Goal: Task Accomplishment & Management: Manage account settings

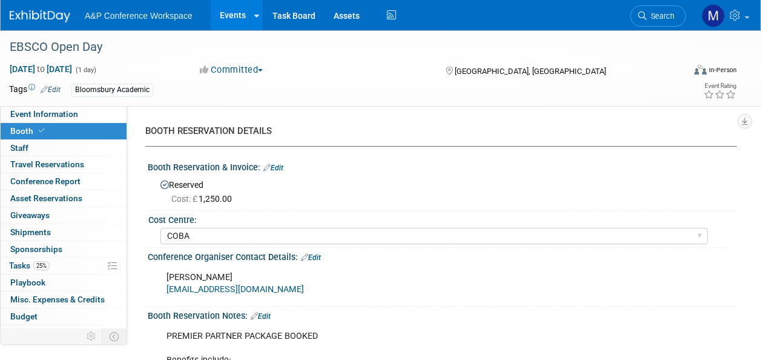
select select "COBA"
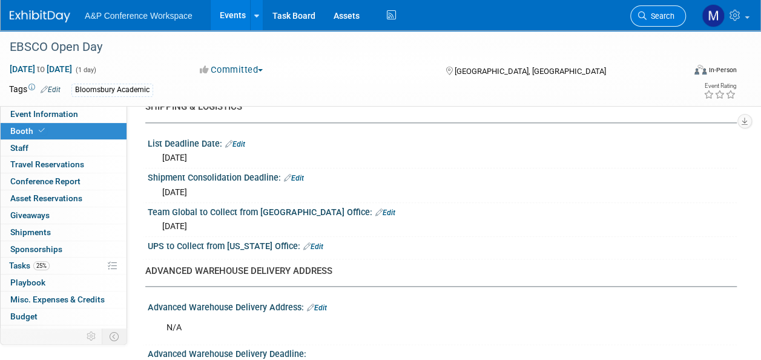
click at [666, 13] on span "Search" at bounding box center [661, 16] width 28 height 9
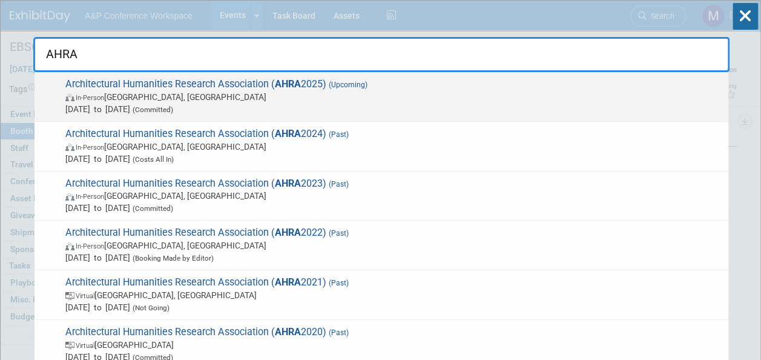
type input "AHRA"
click at [285, 82] on strong "AHRA" at bounding box center [288, 84] width 26 height 12
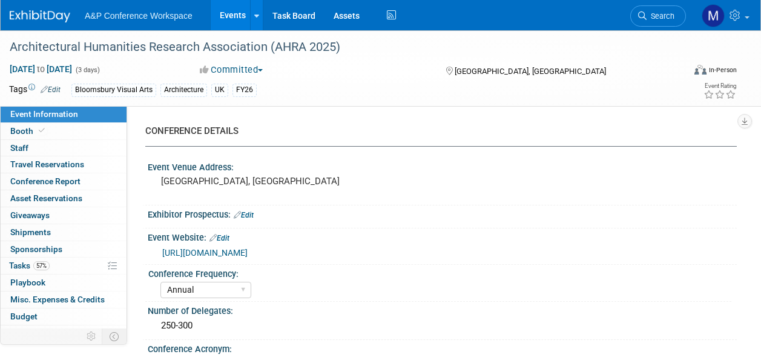
select select "Annual"
select select "Level 2"
select select "In-Person Booth"
select select "Architecture"
select select "Bloomsbury Visual Arts"
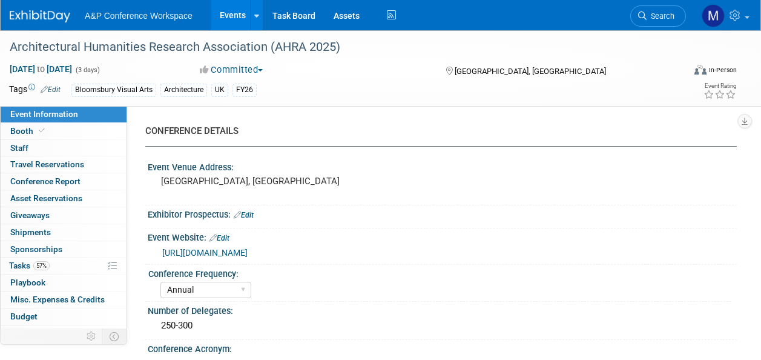
select select "Matt Hambridge"
select select "Carly Bull"
select select "Jack Solloway"
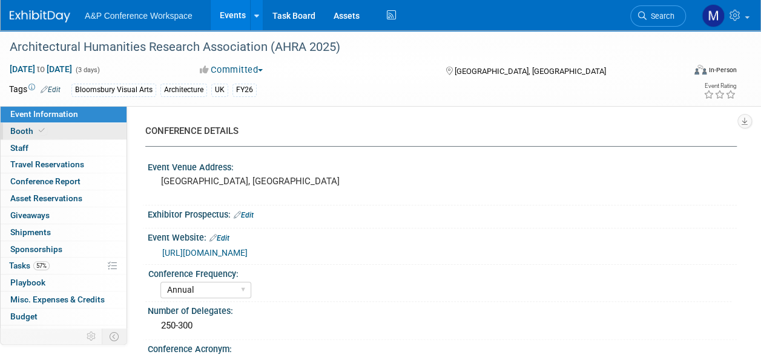
click at [37, 128] on span at bounding box center [41, 130] width 11 height 9
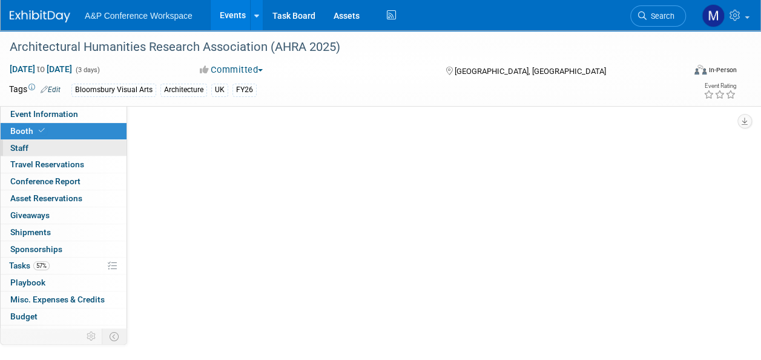
select select "BGBG"
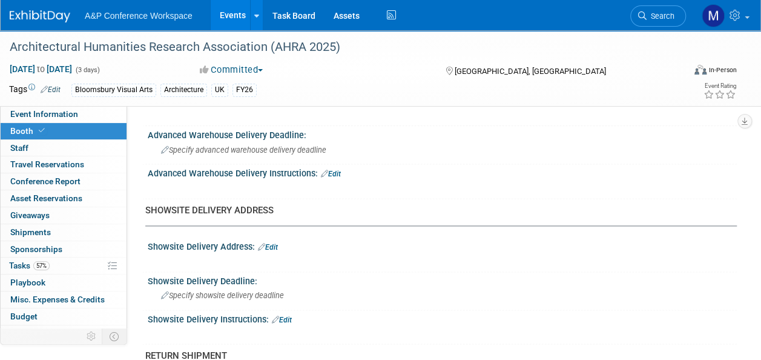
scroll to position [909, 0]
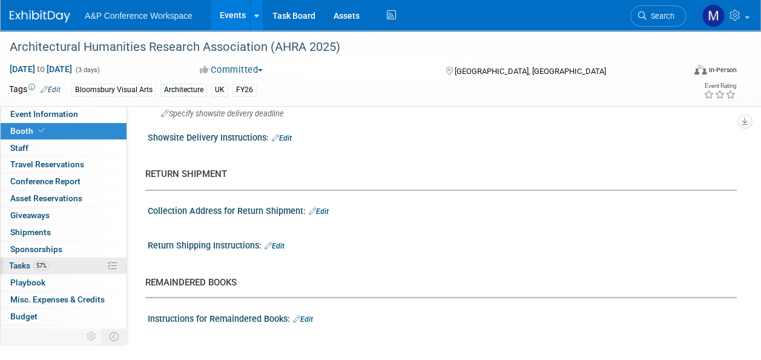
click at [75, 264] on link "57% Tasks 57%" at bounding box center [64, 265] width 126 height 16
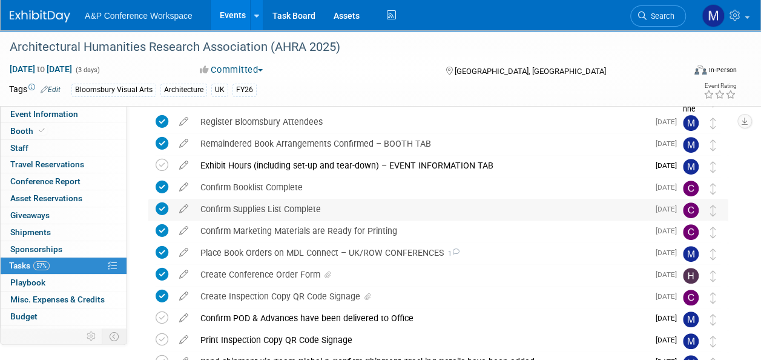
scroll to position [182, 0]
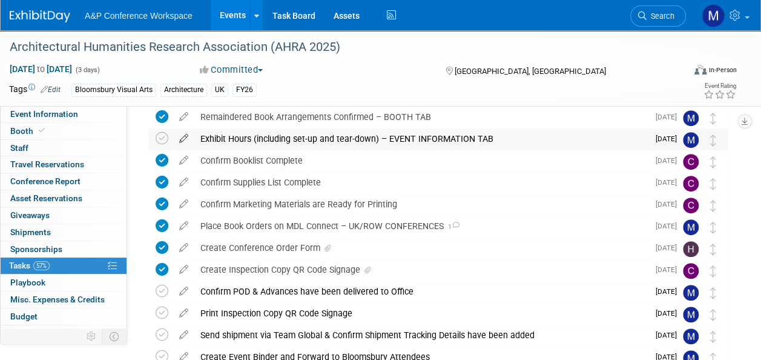
click at [180, 139] on icon at bounding box center [183, 135] width 21 height 15
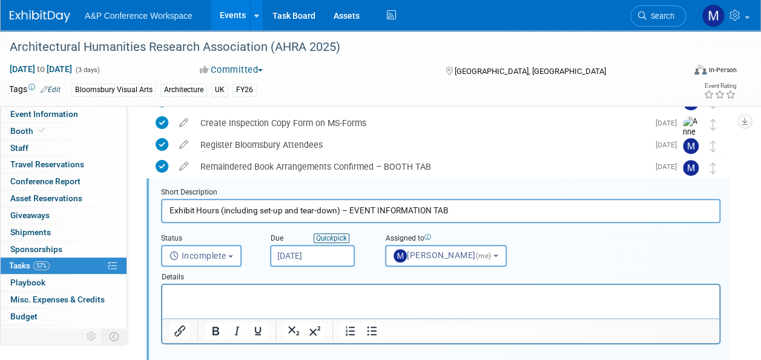
scroll to position [0, 0]
click at [328, 247] on input "Oct 16, 2025" at bounding box center [312, 256] width 85 height 22
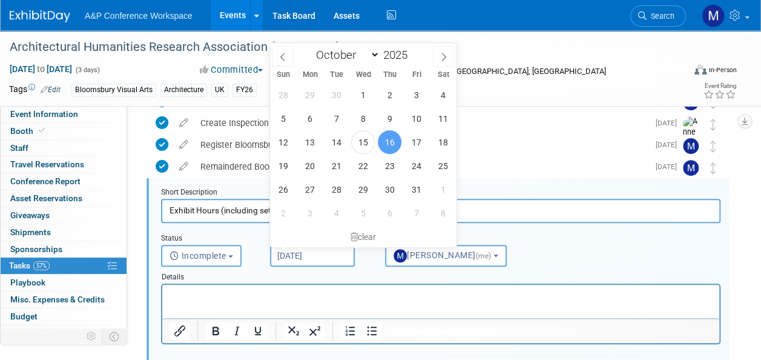
click at [322, 165] on div "28 29 30 1 2 3 4 5 6 7 8 9 10 11 12 13 14 15 16 17 18 19 20 21 22 23 24 25 26 2…" at bounding box center [363, 154] width 187 height 142
click at [310, 164] on span "20" at bounding box center [310, 166] width 24 height 24
type input "Oct 20, 2025"
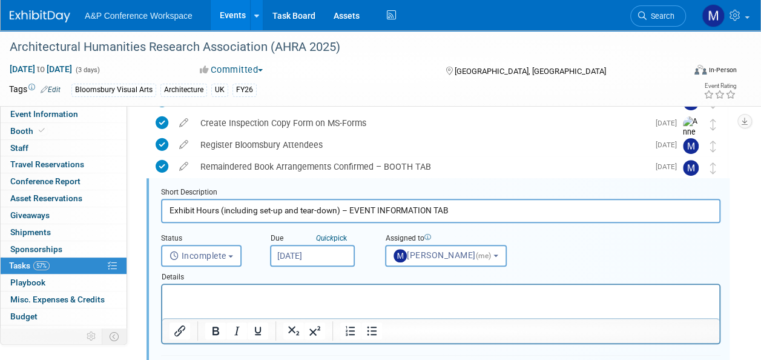
click at [252, 301] on html at bounding box center [440, 293] width 557 height 16
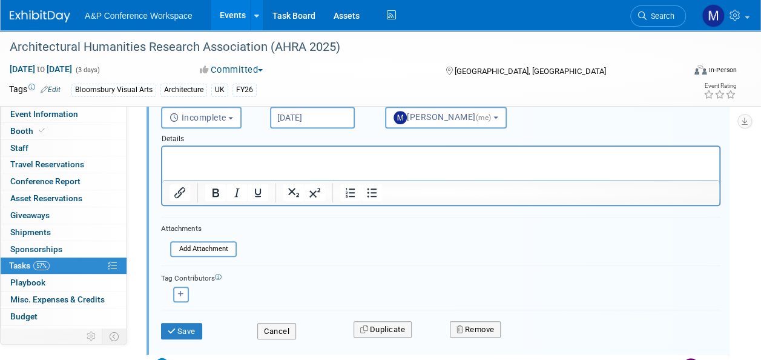
scroll to position [374, 0]
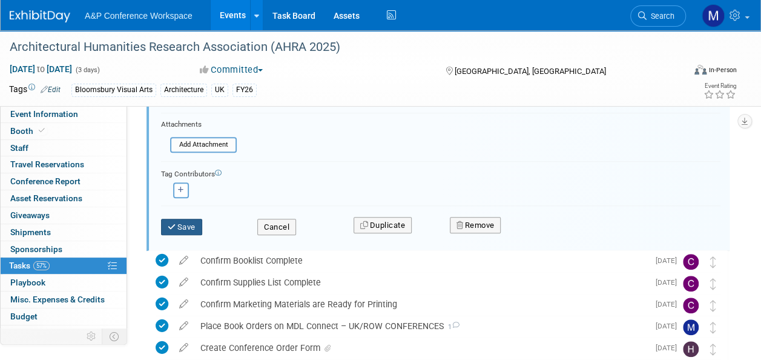
click at [190, 224] on button "Save" at bounding box center [181, 227] width 41 height 17
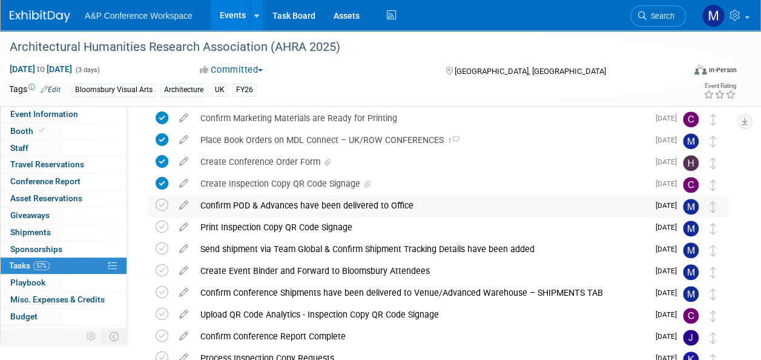
scroll to position [191, 0]
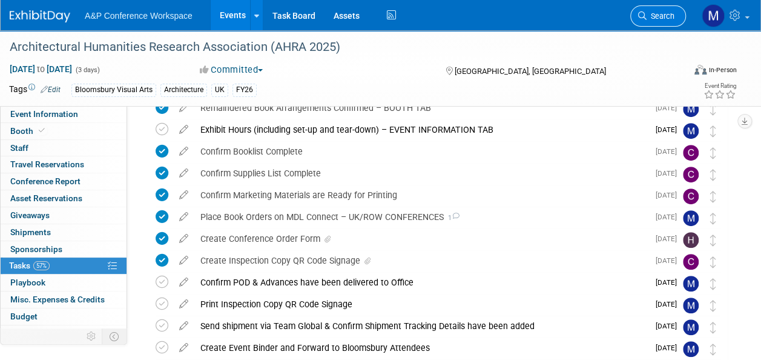
click at [661, 17] on span "Search" at bounding box center [661, 16] width 28 height 9
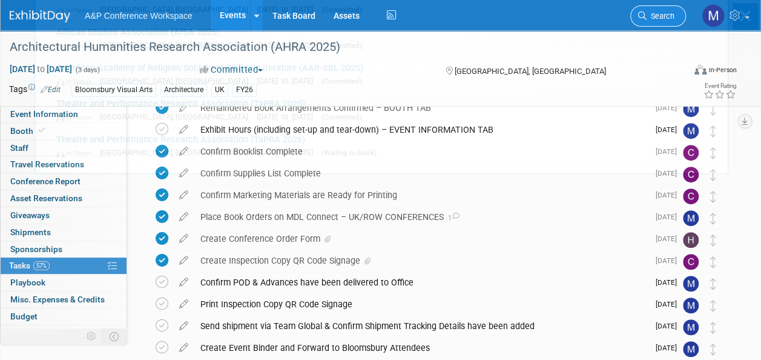
scroll to position [0, 0]
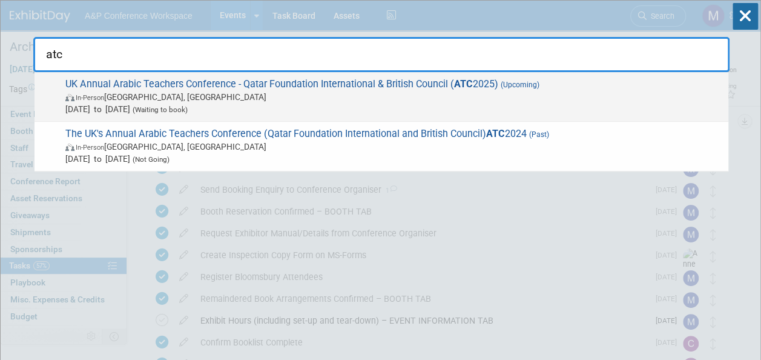
type input "atc"
click at [363, 79] on span "UK Annual Arabic Teachers Conference - Qatar Foundation International & British…" at bounding box center [392, 96] width 661 height 37
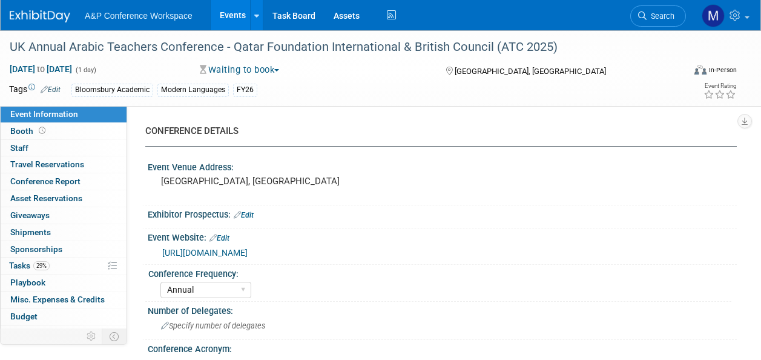
select select "Annual"
select select "Level 2"
select select "In-Person Booth"
select select "Modern Languages"
select select "Bloomsbury Academic"
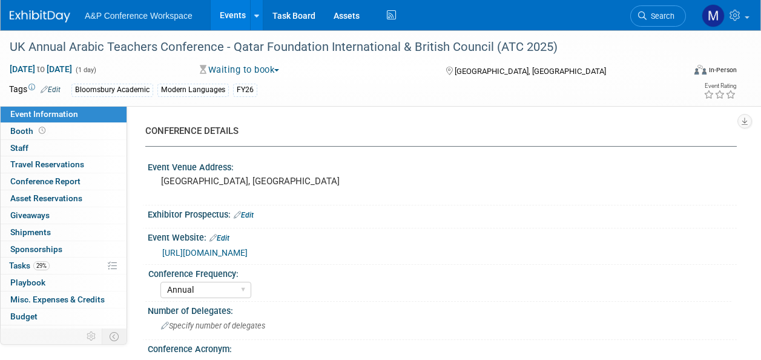
select select "[PERSON_NAME]"
select select "Brand/Subject Presence​"
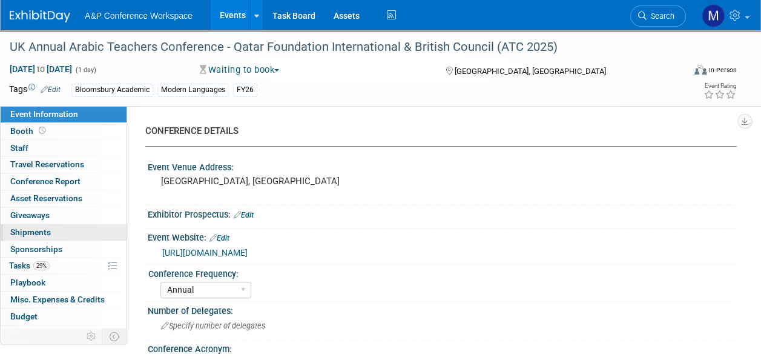
click at [59, 233] on link "0 Shipments 0" at bounding box center [64, 232] width 126 height 16
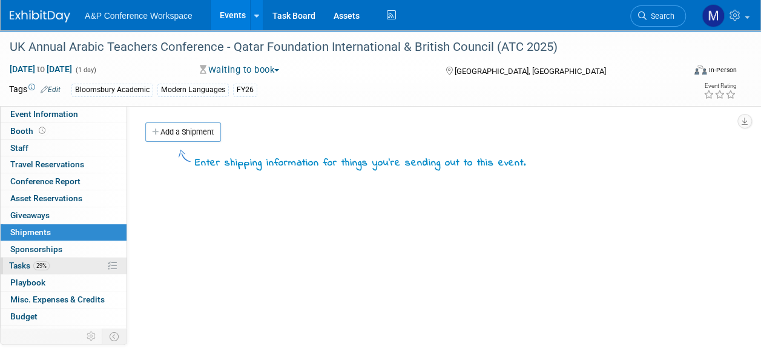
click at [64, 263] on link "29% Tasks 29%" at bounding box center [64, 265] width 126 height 16
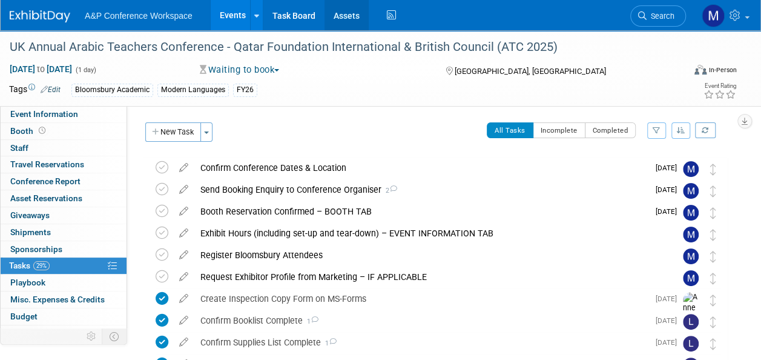
click at [348, 24] on link "Assets" at bounding box center [347, 15] width 44 height 30
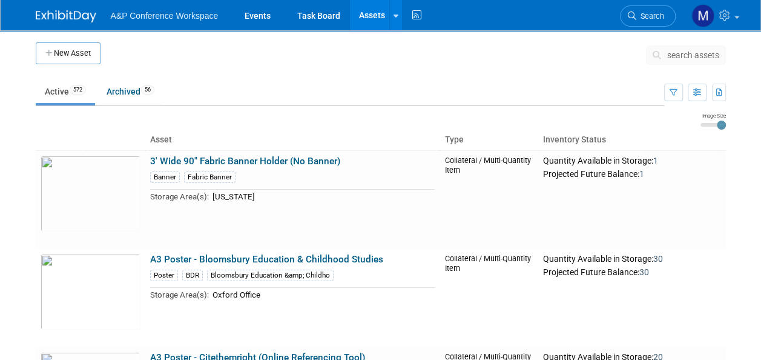
click at [697, 54] on span "search assets" at bounding box center [694, 55] width 52 height 10
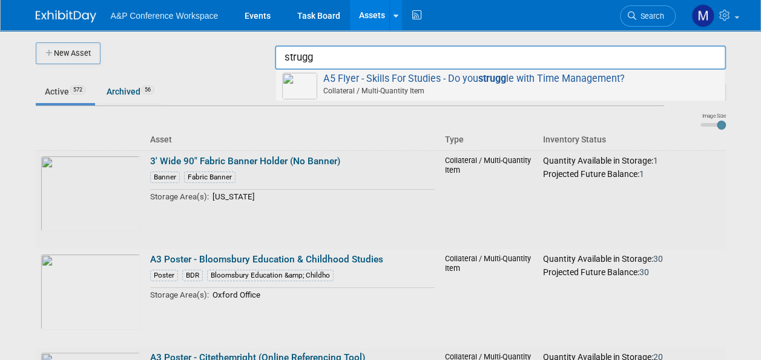
click at [548, 81] on span "A5 Flyer - Skills For Studies - Do you strugg le with Time Management? Collater…" at bounding box center [500, 85] width 437 height 25
type input "A5 Flyer - Skills For Studies - Do you struggle with Time Management?"
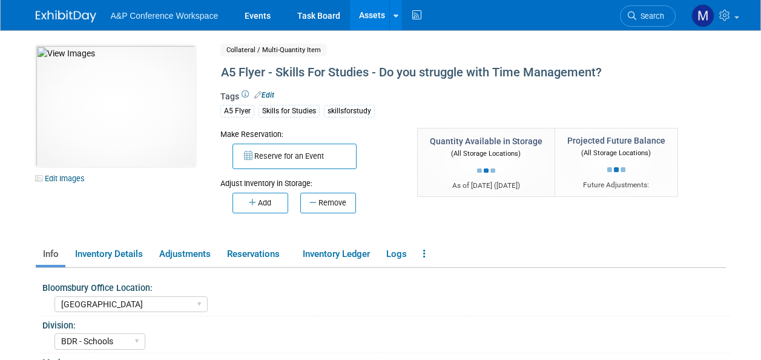
select select "[GEOGRAPHIC_DATA]"
select select "BDR - Schools"
select select "[PERSON_NAME]"
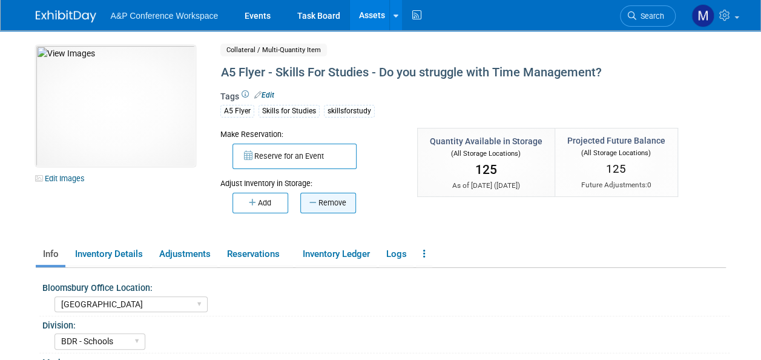
click at [343, 198] on button "Remove" at bounding box center [328, 203] width 56 height 21
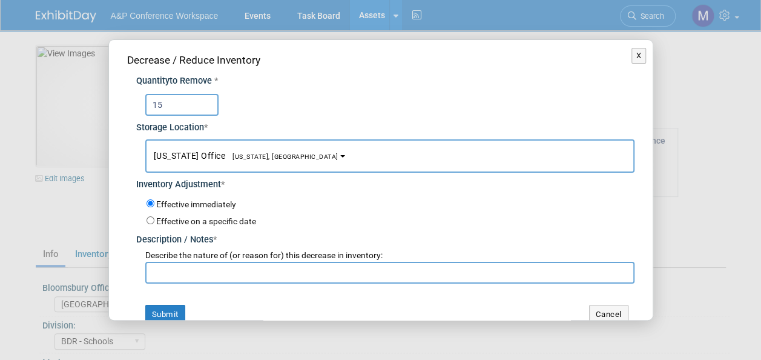
type input "15"
click at [256, 157] on span "[US_STATE], [GEOGRAPHIC_DATA]" at bounding box center [281, 157] width 113 height 8
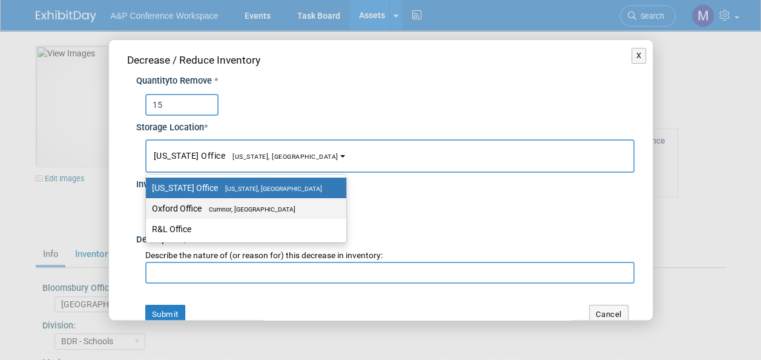
click at [258, 207] on span "Cumnor, [GEOGRAPHIC_DATA]" at bounding box center [249, 209] width 94 height 8
click at [148, 207] on input "Oxford Office [GEOGRAPHIC_DATA], [GEOGRAPHIC_DATA]" at bounding box center [144, 209] width 8 height 8
select select "11222978"
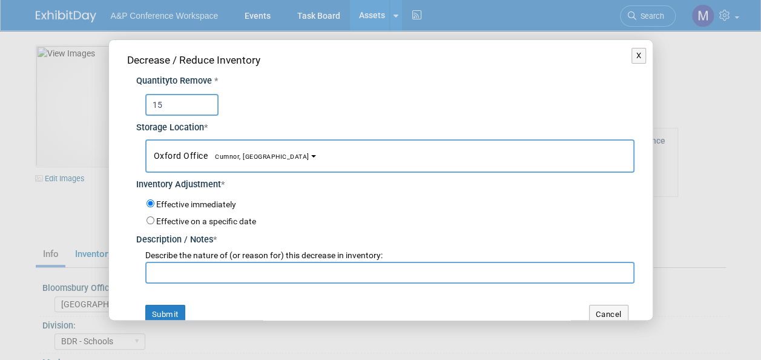
click at [233, 274] on input "text" at bounding box center [389, 273] width 489 height 22
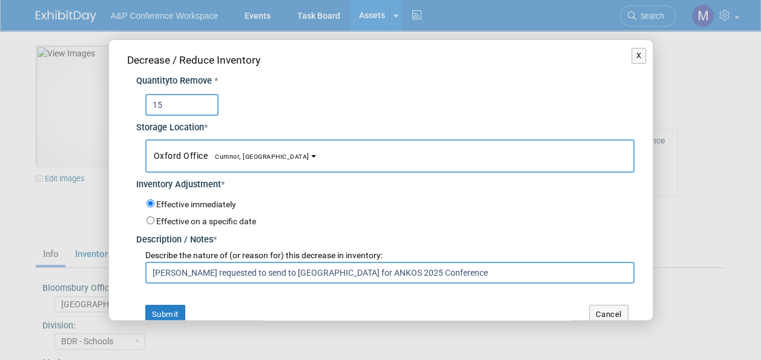
drag, startPoint x: 424, startPoint y: 265, endPoint x: 138, endPoint y: 283, distance: 286.5
click at [138, 283] on div "Decrease / Reduce Inventory Quantity to Remove * 15 Storage Location * New York…" at bounding box center [381, 188] width 544 height 296
type input "Gracjana requested to send to Turkey for ANKOS 2025 Conference"
click at [174, 309] on button "Submit" at bounding box center [165, 314] width 40 height 19
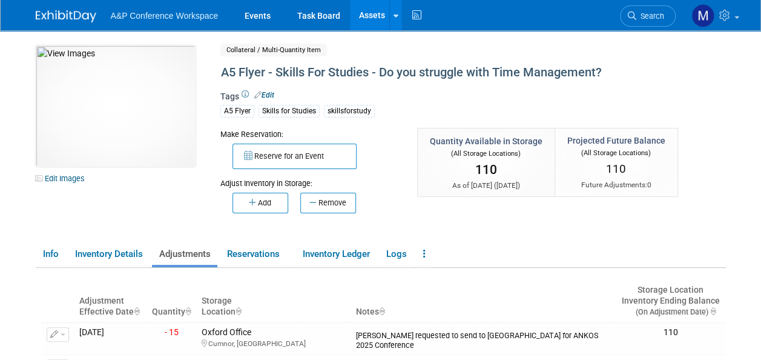
click at [375, 14] on link "Assets" at bounding box center [372, 15] width 44 height 30
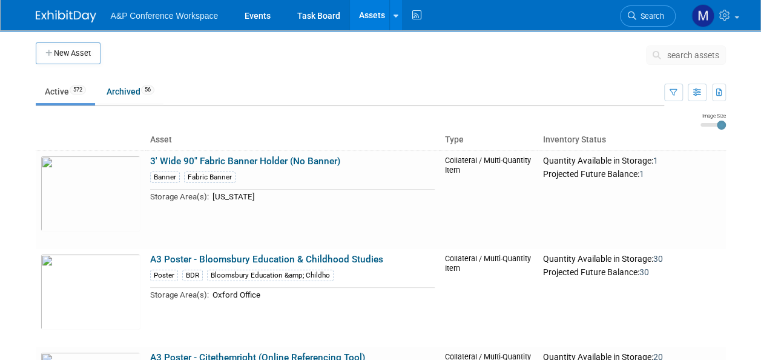
click at [684, 54] on span "search assets" at bounding box center [694, 55] width 52 height 10
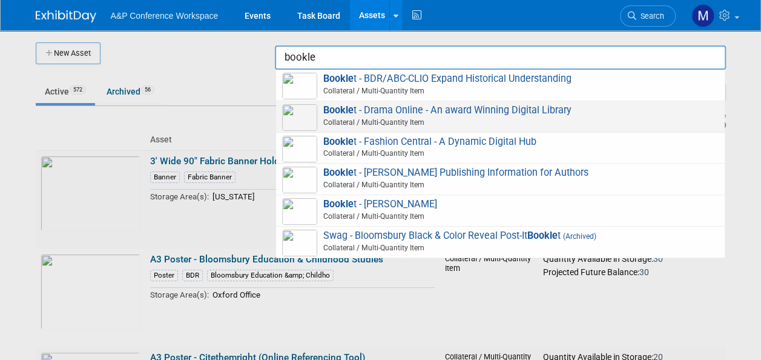
click at [477, 111] on span "Bookle t - Drama Online - An award Winning Digital Library Collateral / Multi-Q…" at bounding box center [500, 116] width 437 height 25
type input "Booklet - Drama Online - An award Winning Digital Library"
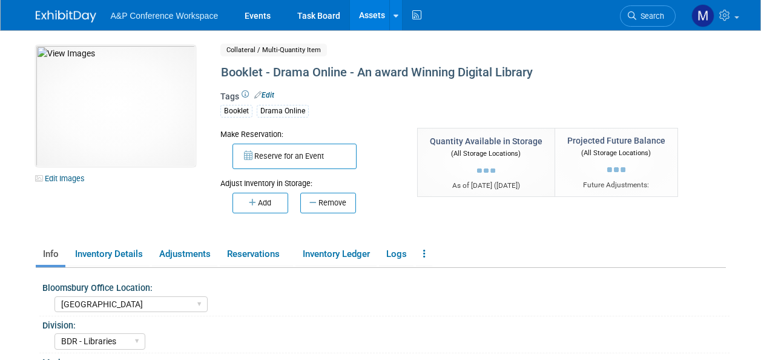
select select "[GEOGRAPHIC_DATA]"
select select "BDR - Libraries"
select select "[PERSON_NAME]"
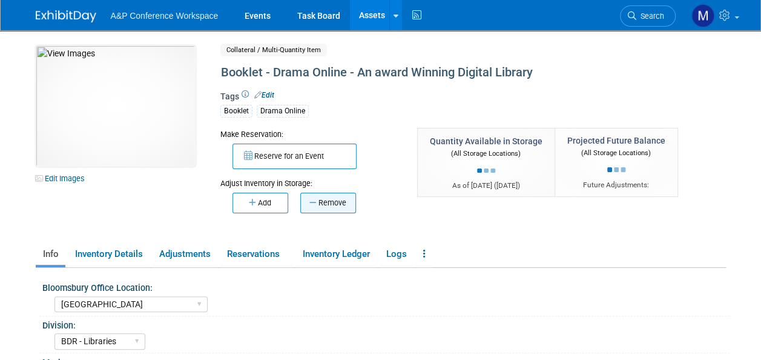
click at [336, 202] on button "Remove" at bounding box center [328, 203] width 56 height 21
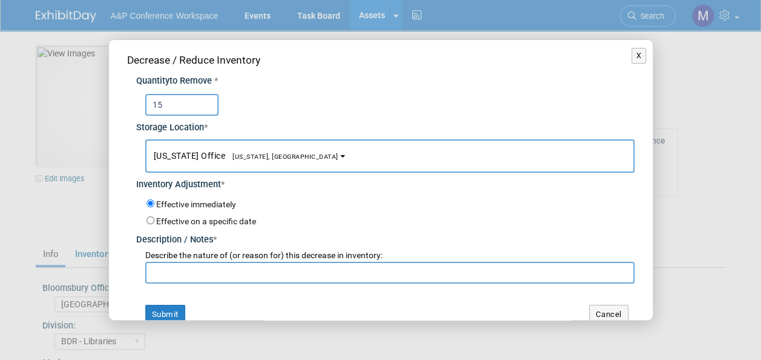
type input "15"
click at [273, 150] on button "New York Office New York, NY" at bounding box center [389, 155] width 489 height 33
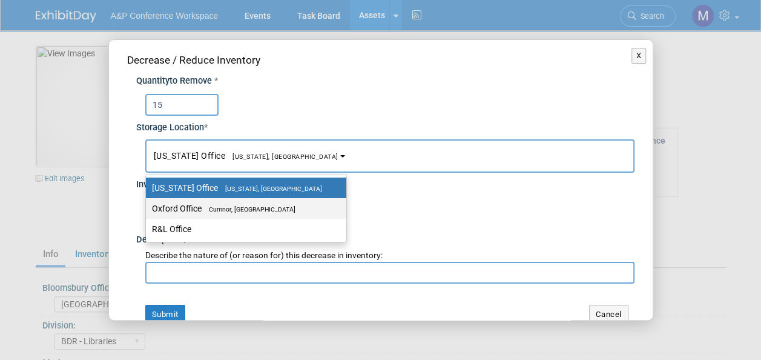
click at [264, 205] on span "Cumnor, [GEOGRAPHIC_DATA]" at bounding box center [249, 209] width 94 height 8
click at [148, 205] on input "Oxford Office Cumnor, United Kingdom" at bounding box center [144, 209] width 8 height 8
select select "11222978"
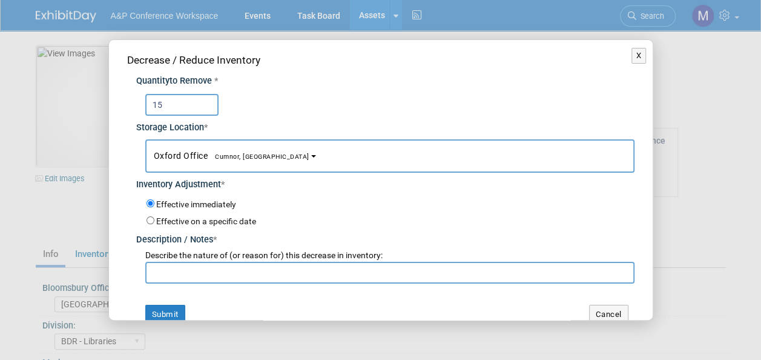
click at [262, 270] on input "text" at bounding box center [389, 273] width 489 height 22
paste input "Gracjana requested to send to Turkey for ANKOS 2025 Conference"
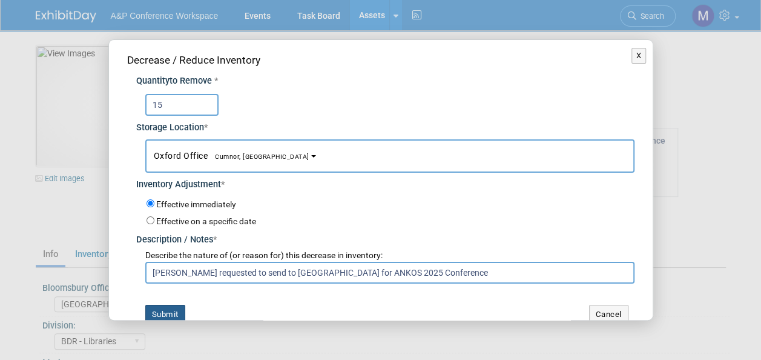
type input "Gracjana requested to send to Turkey for ANKOS 2025 Conference"
click at [170, 309] on button "Submit" at bounding box center [165, 314] width 40 height 19
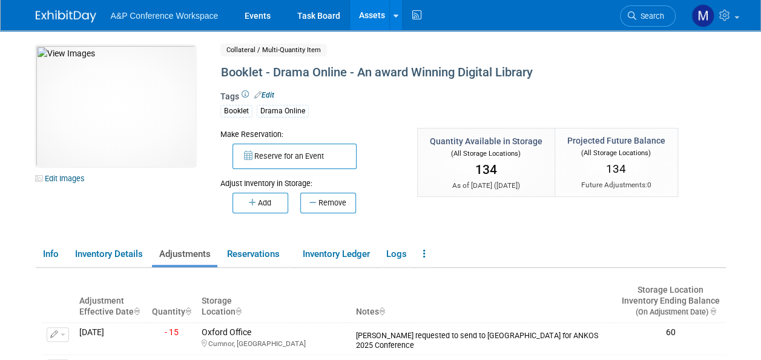
click at [378, 12] on link "Assets" at bounding box center [372, 15] width 44 height 30
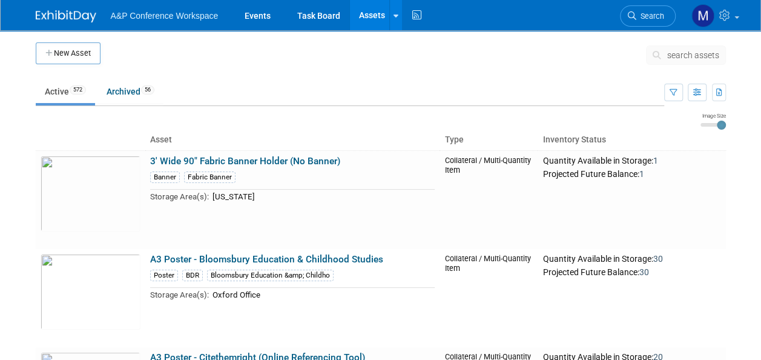
click at [674, 54] on span "search assets" at bounding box center [694, 55] width 52 height 10
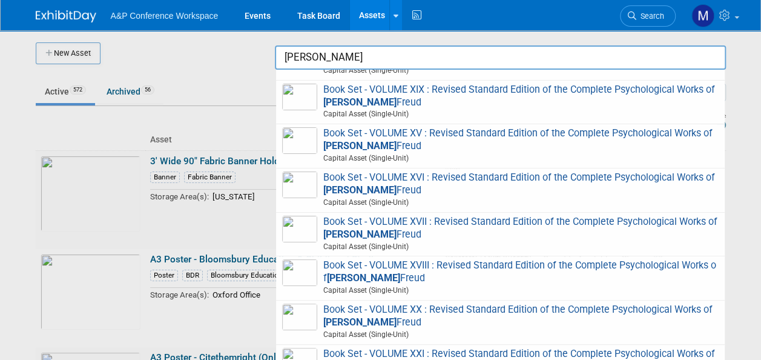
scroll to position [777, 0]
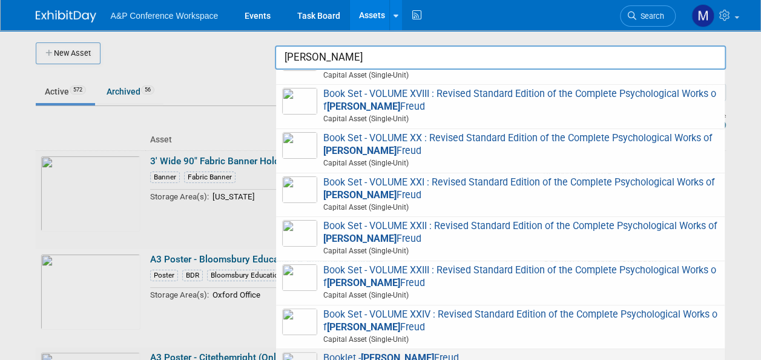
click at [393, 352] on strong "Sigmund" at bounding box center [397, 358] width 73 height 12
type input "Booklet - [PERSON_NAME]"
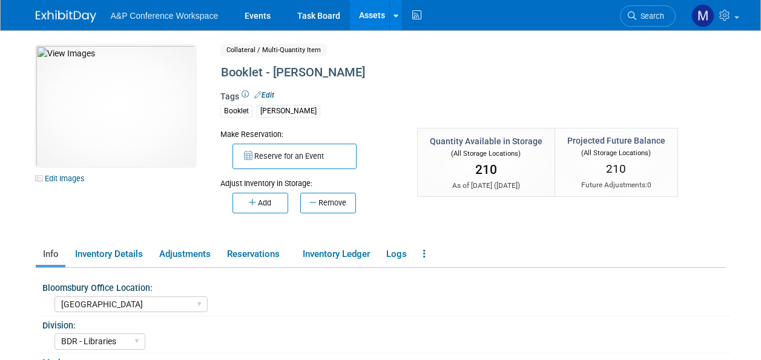
select select "[GEOGRAPHIC_DATA]"
select select "BDR - Libraries"
select select "[PERSON_NAME]"
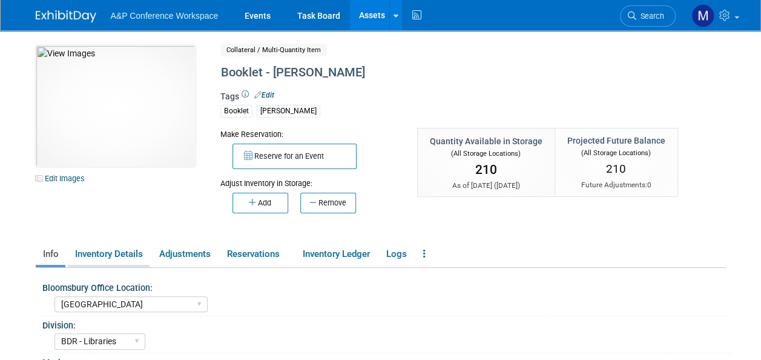
click at [131, 256] on link "Inventory Details" at bounding box center [109, 254] width 82 height 21
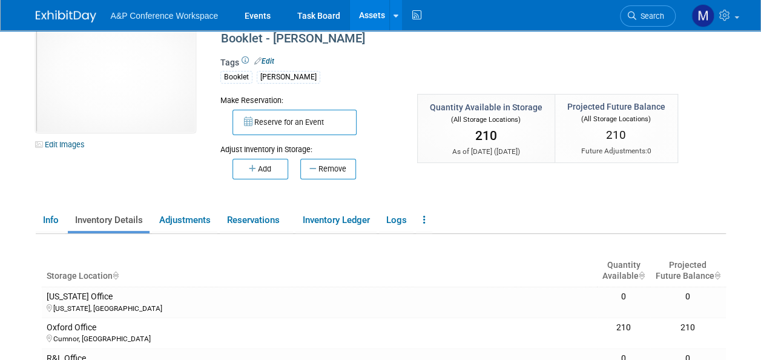
scroll to position [61, 0]
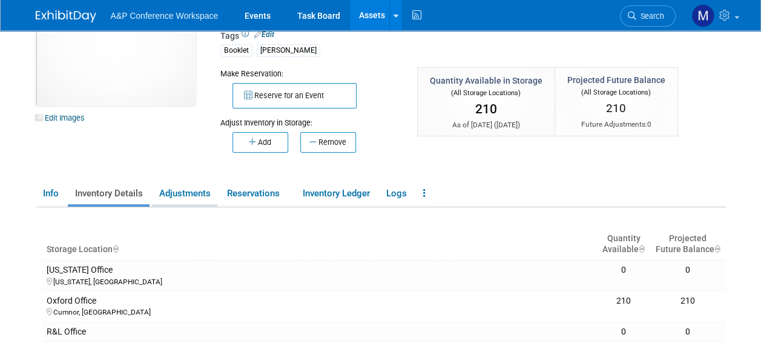
click at [196, 188] on link "Adjustments" at bounding box center [184, 193] width 65 height 21
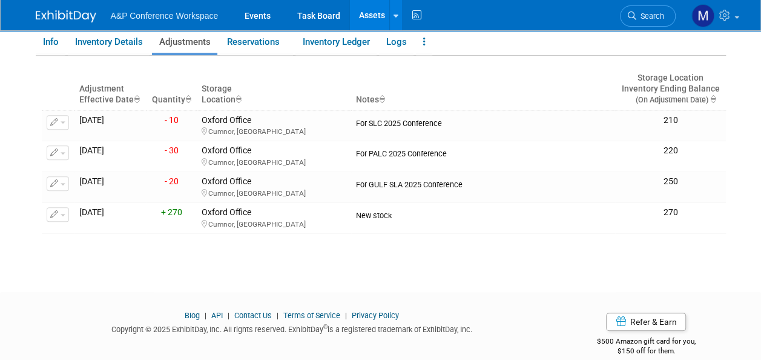
scroll to position [227, 0]
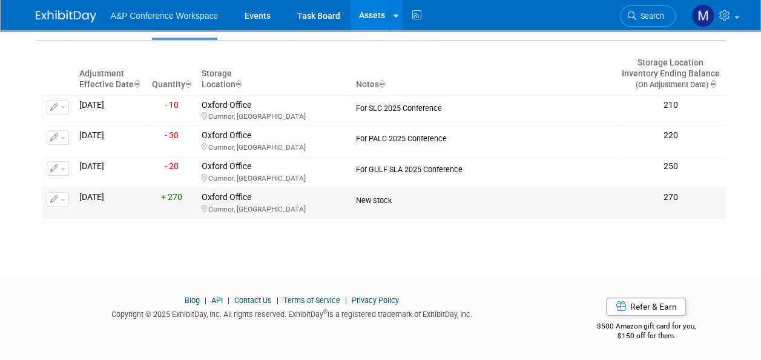
click at [64, 195] on button "button" at bounding box center [58, 199] width 22 height 15
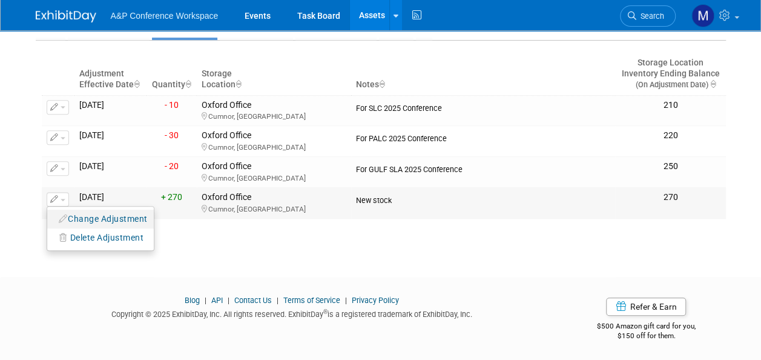
click at [72, 213] on button "Change Adjustment" at bounding box center [103, 219] width 101 height 16
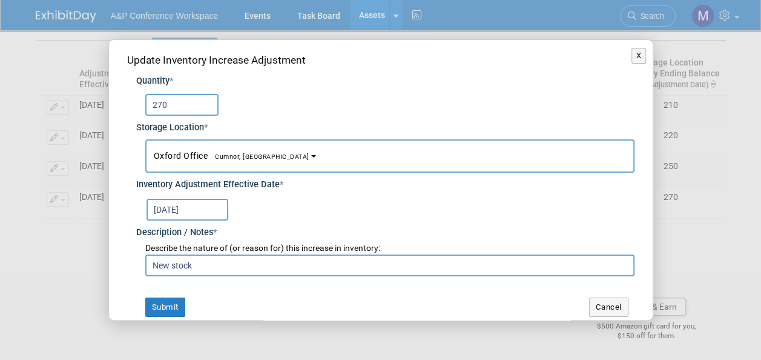
click at [157, 105] on input "270" at bounding box center [181, 105] width 73 height 22
type input "170"
click at [162, 311] on button "Submit" at bounding box center [165, 306] width 40 height 19
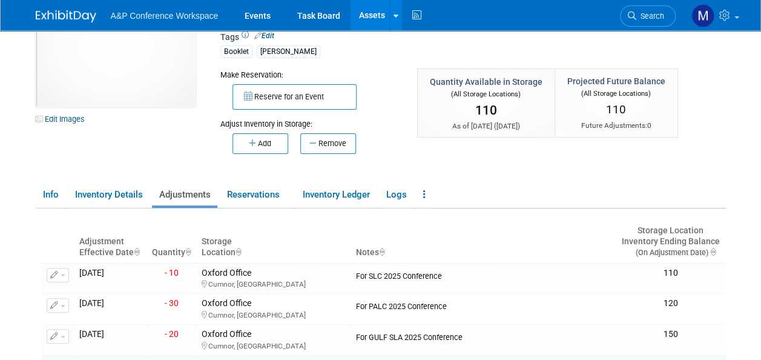
scroll to position [0, 0]
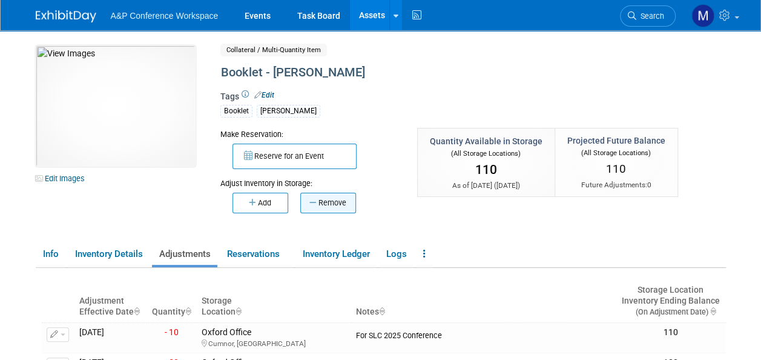
click at [332, 202] on button "Remove" at bounding box center [328, 203] width 56 height 21
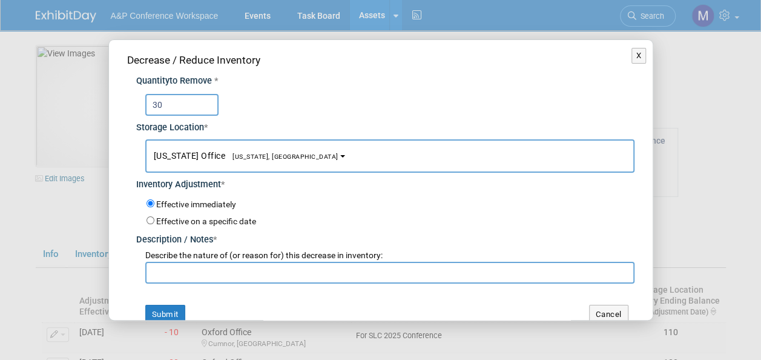
type input "30"
click at [340, 156] on b "button" at bounding box center [342, 156] width 5 height 2
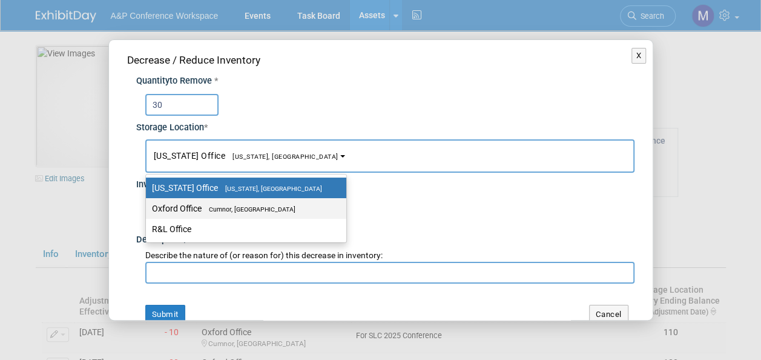
click at [272, 203] on label "Oxford Office [GEOGRAPHIC_DATA], [GEOGRAPHIC_DATA]" at bounding box center [243, 209] width 182 height 16
click at [148, 205] on input "Oxford Office Cumnor, United Kingdom" at bounding box center [144, 209] width 8 height 8
select select "11222978"
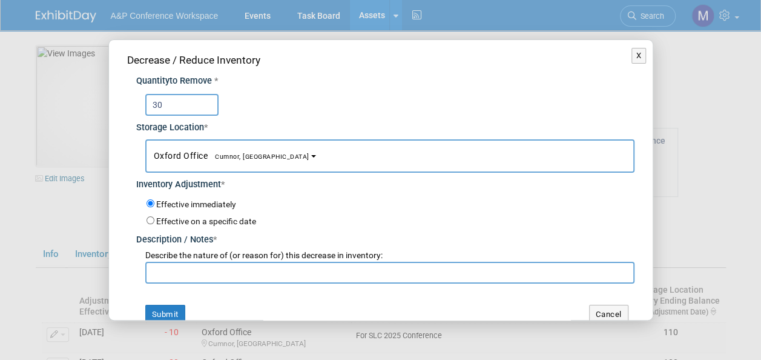
click at [259, 268] on input "text" at bounding box center [389, 273] width 489 height 22
paste input "Gracjana requested to send to Turkey for ANKOS 2025 Conference"
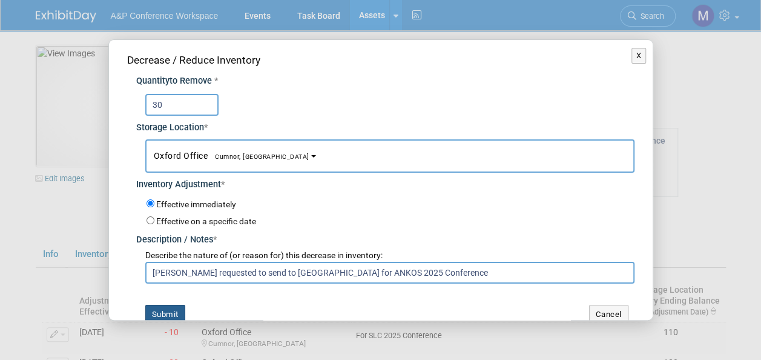
type input "Gracjana requested to send to Turkey for ANKOS 2025 Conference"
click at [179, 307] on button "Submit" at bounding box center [165, 314] width 40 height 19
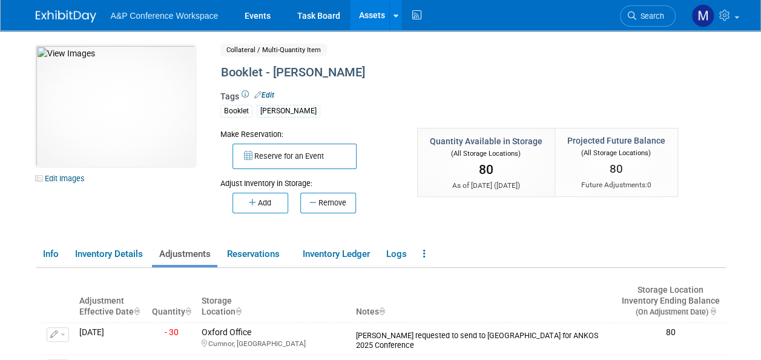
click at [365, 11] on link "Assets" at bounding box center [372, 15] width 44 height 30
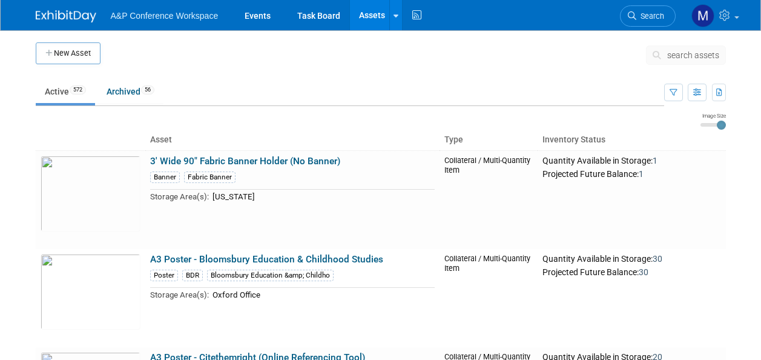
click at [686, 53] on span "search assets" at bounding box center [694, 55] width 52 height 10
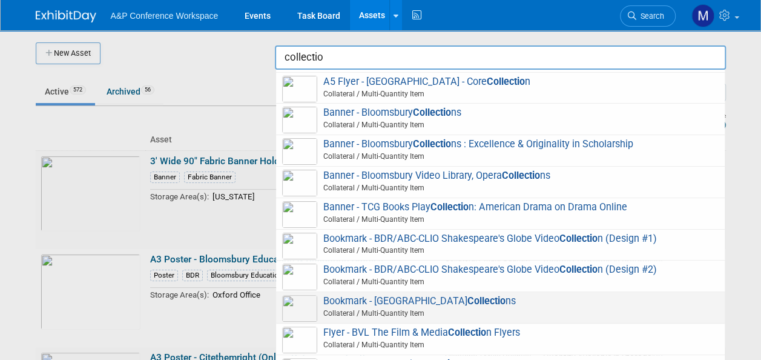
scroll to position [61, 0]
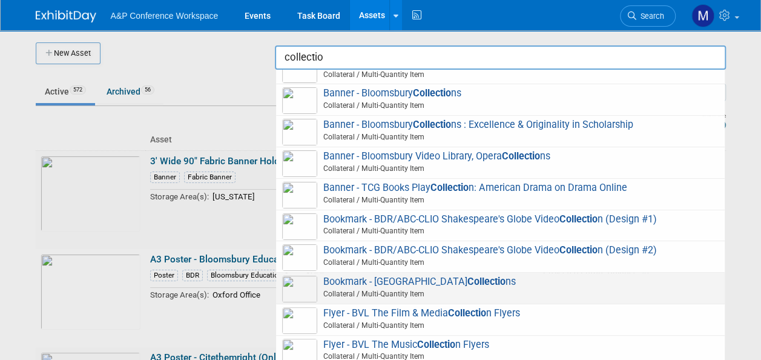
click at [468, 279] on strong "Collectio" at bounding box center [487, 282] width 38 height 12
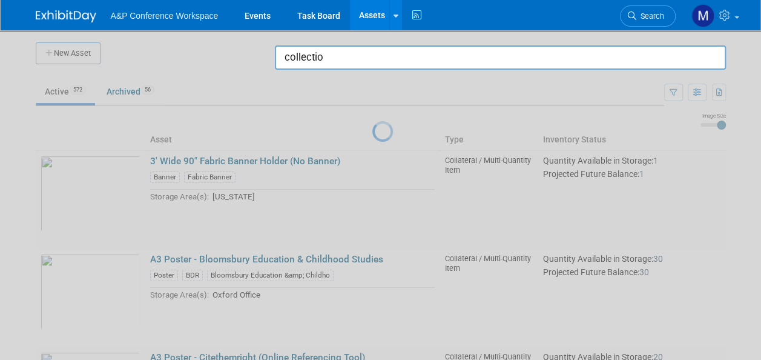
type input "Bookmark - Bloomsbury Collections"
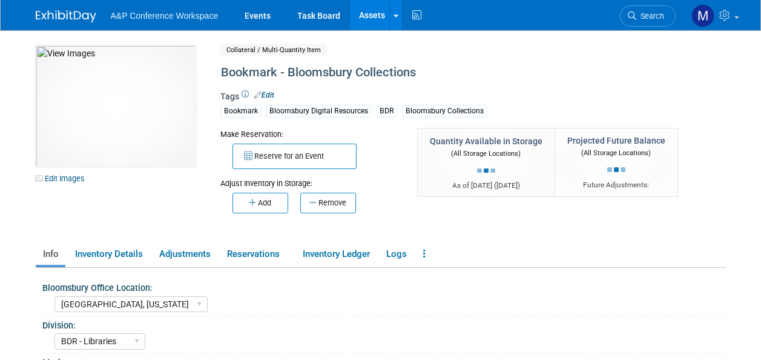
select select "[GEOGRAPHIC_DATA], [US_STATE]"
select select "BDR - Libraries"
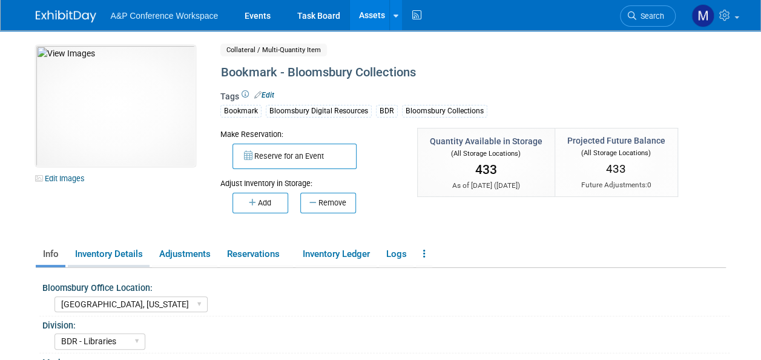
click at [119, 248] on link "Inventory Details" at bounding box center [109, 254] width 82 height 21
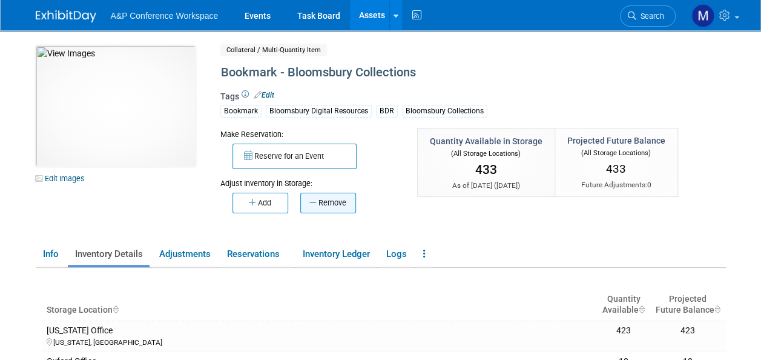
click at [326, 200] on button "Remove" at bounding box center [328, 203] width 56 height 21
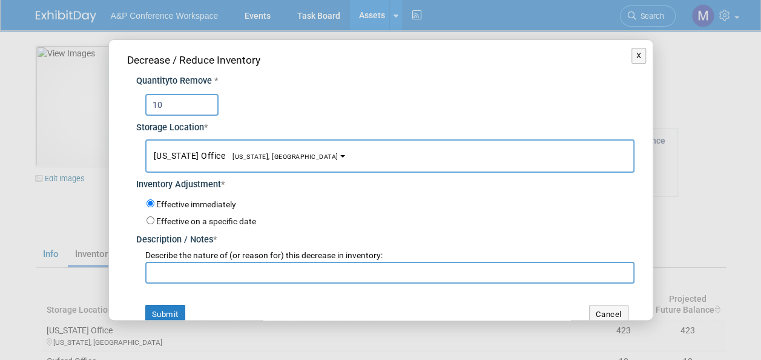
type input "10"
click at [246, 157] on span "[US_STATE], [GEOGRAPHIC_DATA]" at bounding box center [281, 157] width 113 height 8
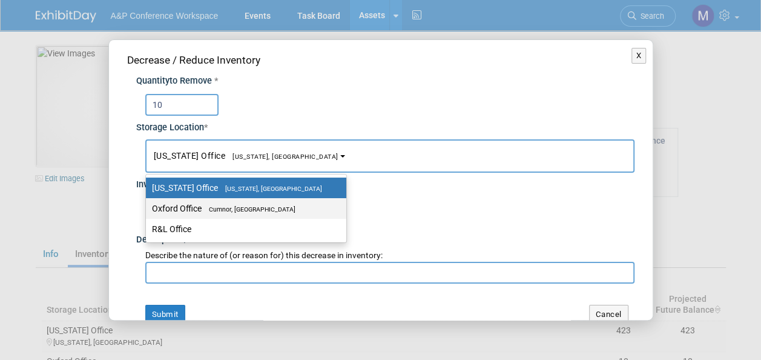
click at [237, 205] on span "Cumnor, [GEOGRAPHIC_DATA]" at bounding box center [249, 209] width 94 height 8
click at [148, 205] on input "Oxford Office Cumnor, United Kingdom" at bounding box center [144, 209] width 8 height 8
select select "11222978"
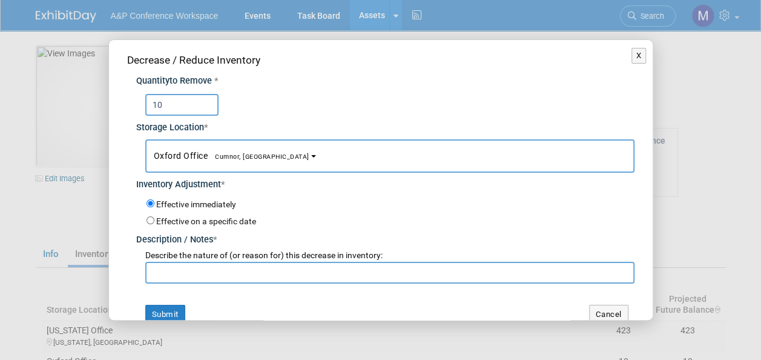
click at [237, 267] on input "text" at bounding box center [389, 273] width 489 height 22
paste input "Gracjana requested to send to Turkey for ANKOS 2025 Conference"
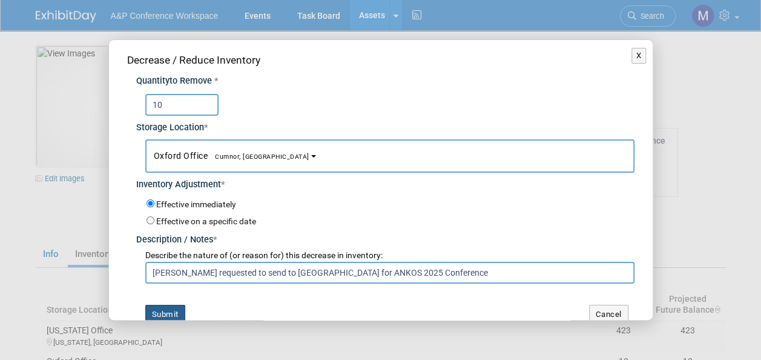
type input "Gracjana requested to send to Turkey for ANKOS 2025 Conference"
click at [174, 309] on button "Submit" at bounding box center [165, 314] width 40 height 19
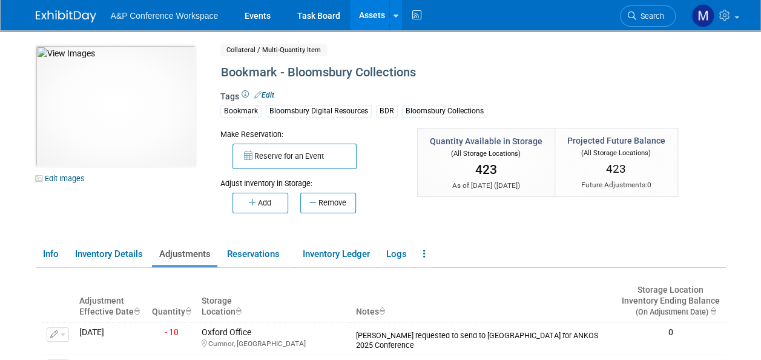
click at [374, 19] on link "Assets" at bounding box center [372, 15] width 44 height 30
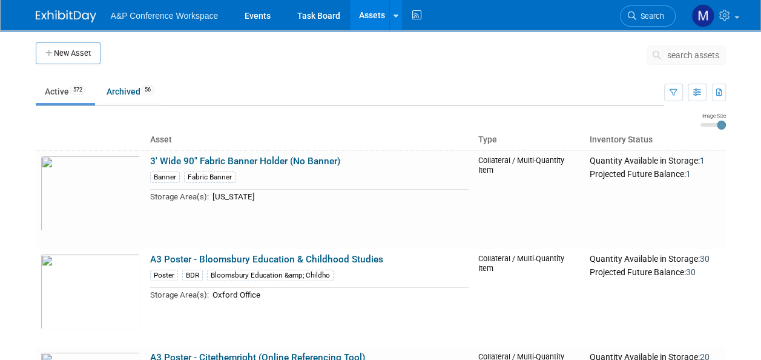
click at [678, 51] on span "search assets" at bounding box center [694, 55] width 52 height 10
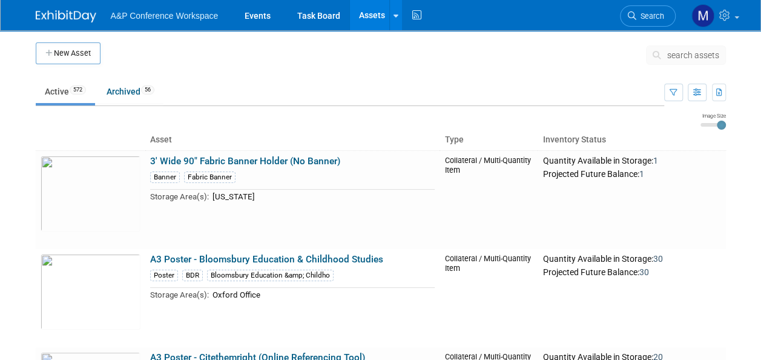
click at [683, 53] on span "search assets" at bounding box center [694, 55] width 52 height 10
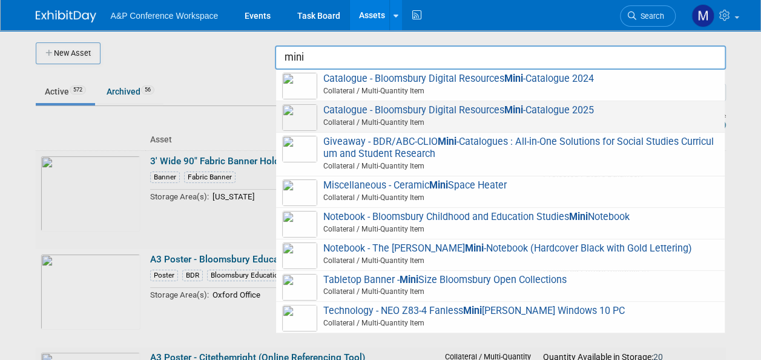
click at [468, 110] on span "Catalogue - Bloomsbury Digital Resources Mini -Catalogue 2025 Collateral / Mult…" at bounding box center [500, 116] width 437 height 25
type input "Catalogue - Bloomsbury Digital Resources Mini-Catalogue 2025"
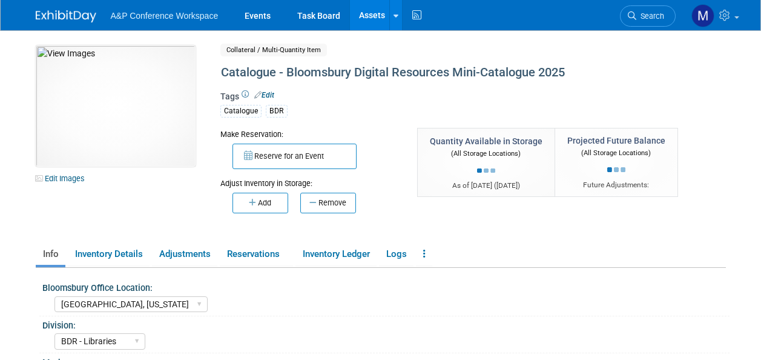
select select "[GEOGRAPHIC_DATA], [US_STATE]"
select select "BDR - Libraries"
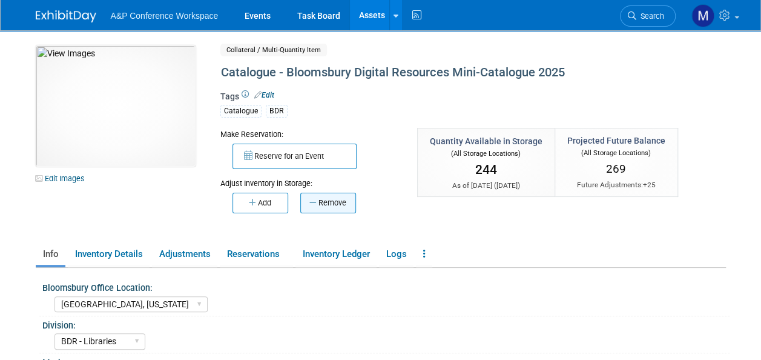
click at [339, 203] on button "Remove" at bounding box center [328, 203] width 56 height 21
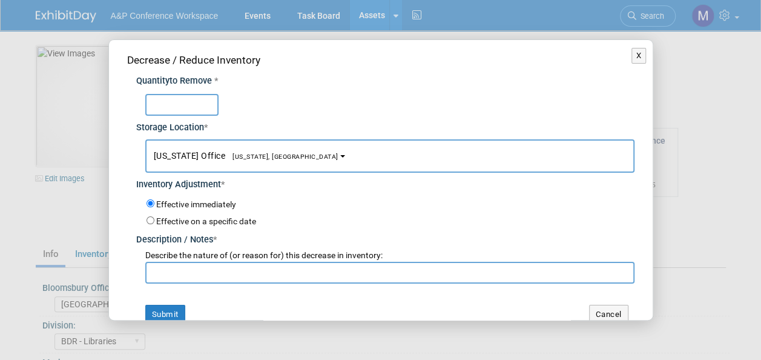
type input "5"
type input "15"
click at [277, 152] on button "[US_STATE] Office [US_STATE], [GEOGRAPHIC_DATA]" at bounding box center [389, 155] width 489 height 33
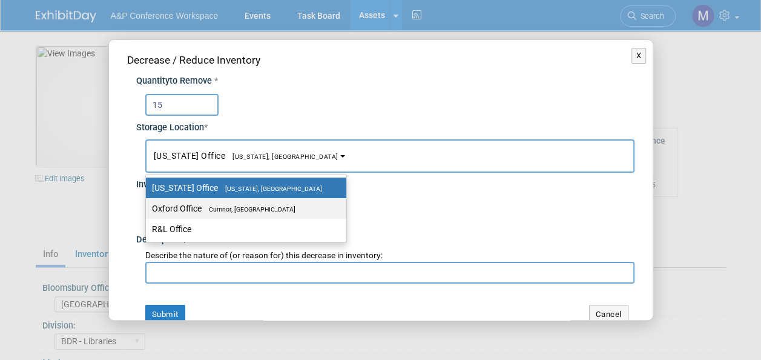
click at [274, 204] on label "Oxford Office [GEOGRAPHIC_DATA], [GEOGRAPHIC_DATA]" at bounding box center [243, 209] width 182 height 16
click at [148, 205] on input "Oxford Office [GEOGRAPHIC_DATA], [GEOGRAPHIC_DATA]" at bounding box center [144, 209] width 8 height 8
select select "11222978"
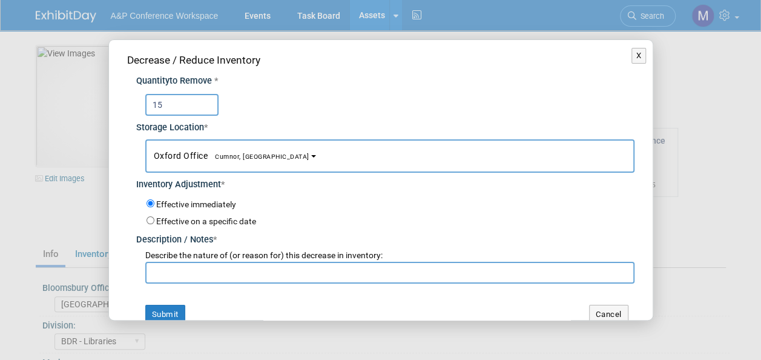
click at [270, 277] on input "text" at bounding box center [389, 273] width 489 height 22
paste input "Gracjana requested to send to Turkey for ANKOS 2025 Conference"
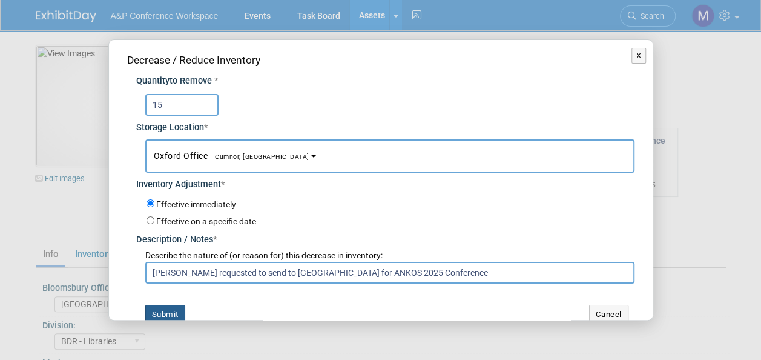
type input "Gracjana requested to send to Turkey for ANKOS 2025 Conference"
click at [172, 307] on button "Submit" at bounding box center [165, 314] width 40 height 19
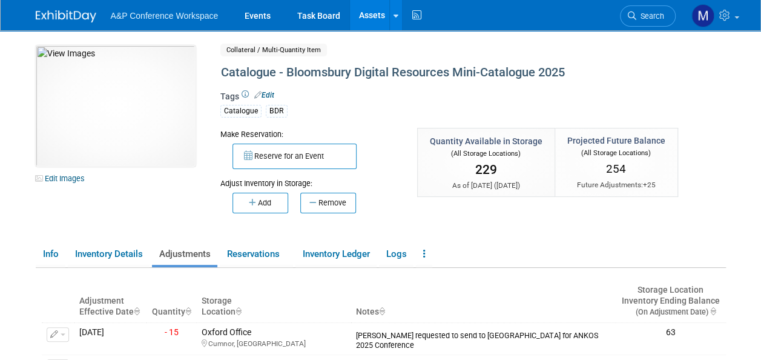
click at [364, 15] on link "Assets" at bounding box center [372, 15] width 44 height 30
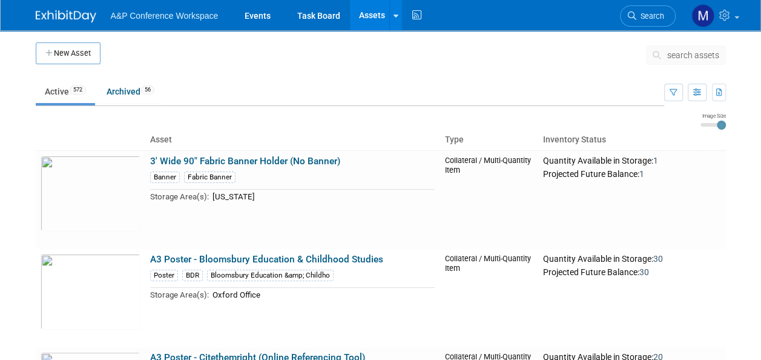
click at [678, 52] on span "search assets" at bounding box center [694, 55] width 52 height 10
click at [703, 55] on span "search assets" at bounding box center [694, 55] width 52 height 10
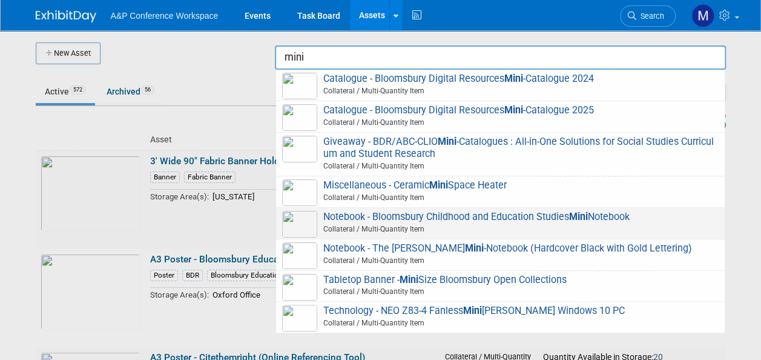
click at [429, 219] on span "Notebook - Bloomsbury Childhood and Education Studies Mini Notebook Collateral …" at bounding box center [500, 223] width 437 height 25
type input "Notebook - Bloomsbury Childhood and Education Studies Mini Notebook"
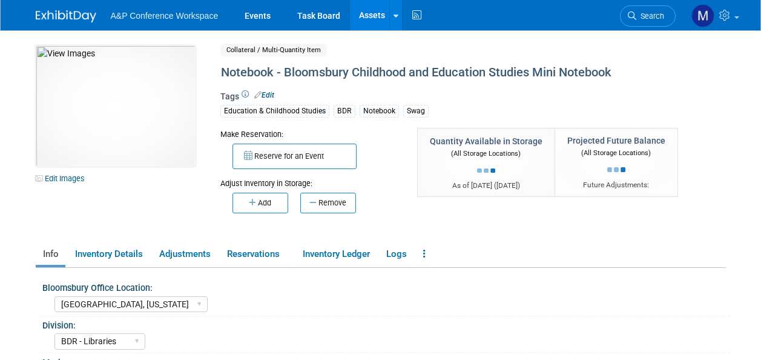
select select "[GEOGRAPHIC_DATA], [US_STATE]"
select select "BDR - Libraries"
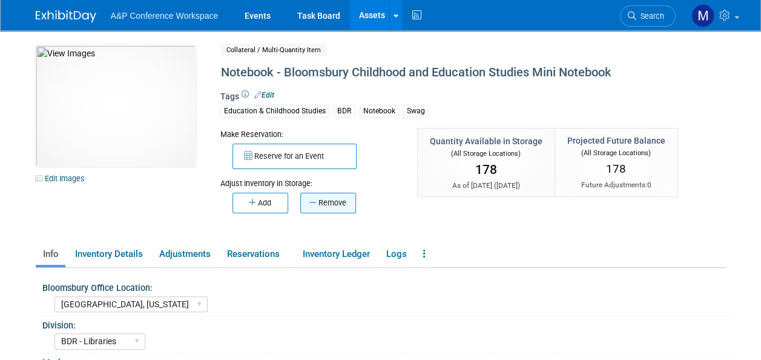
click at [351, 208] on button "Remove" at bounding box center [328, 203] width 56 height 21
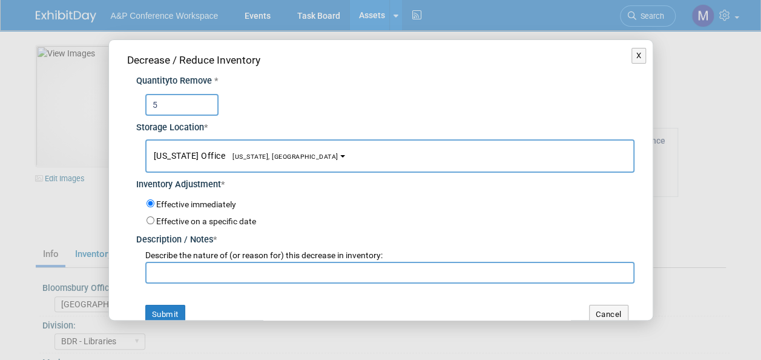
type input "5"
click at [277, 157] on button "[US_STATE] Office [US_STATE], [GEOGRAPHIC_DATA]" at bounding box center [389, 155] width 489 height 33
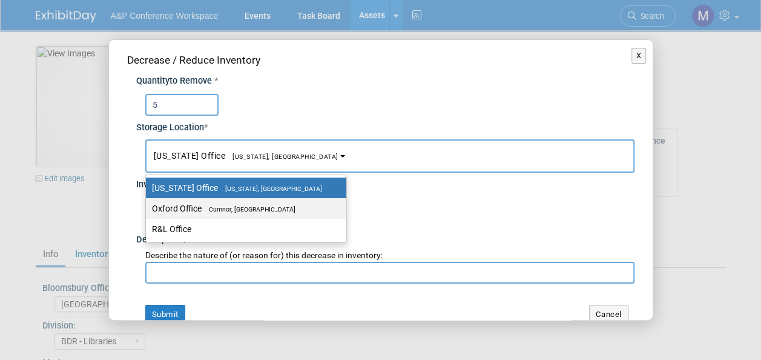
click at [280, 209] on span "Cumnor, [GEOGRAPHIC_DATA]" at bounding box center [249, 209] width 94 height 8
click at [148, 209] on input "Oxford Office [GEOGRAPHIC_DATA], [GEOGRAPHIC_DATA]" at bounding box center [144, 209] width 8 height 8
select select "11222978"
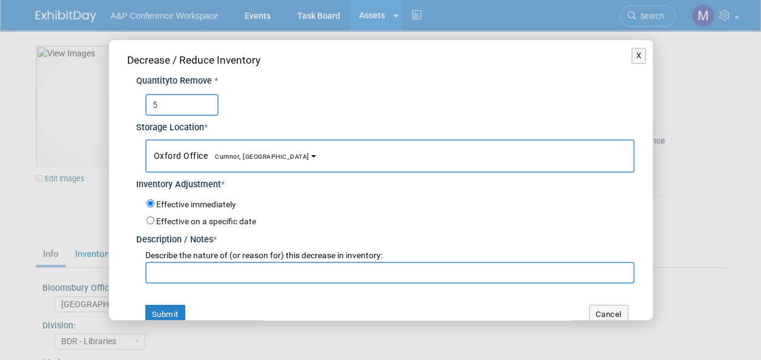
click at [268, 268] on input "text" at bounding box center [389, 273] width 489 height 22
paste input "[PERSON_NAME] requested to send to [GEOGRAPHIC_DATA] for ANKOS 2025 Conference"
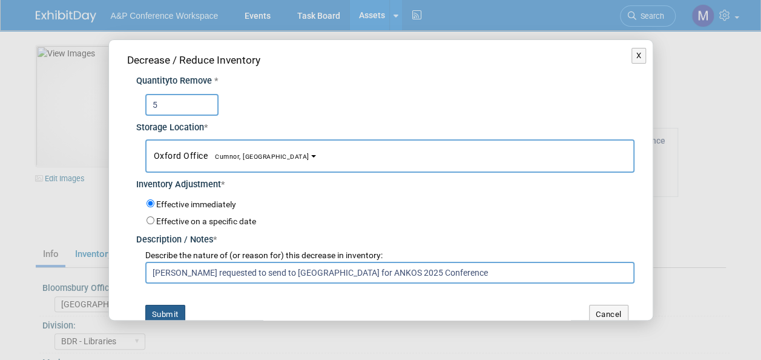
type input "[PERSON_NAME] requested to send to [GEOGRAPHIC_DATA] for ANKOS 2025 Conference"
click at [164, 307] on button "Submit" at bounding box center [165, 314] width 40 height 19
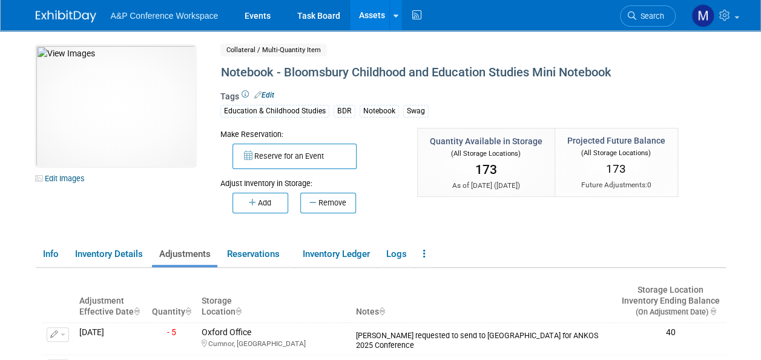
click at [367, 13] on link "Assets" at bounding box center [372, 15] width 44 height 30
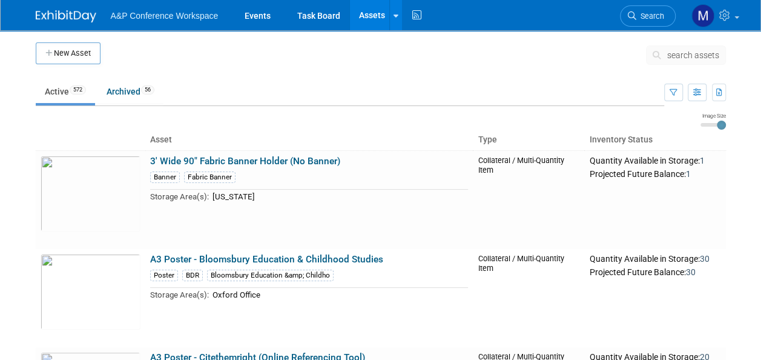
click at [678, 50] on span "search assets" at bounding box center [694, 55] width 52 height 10
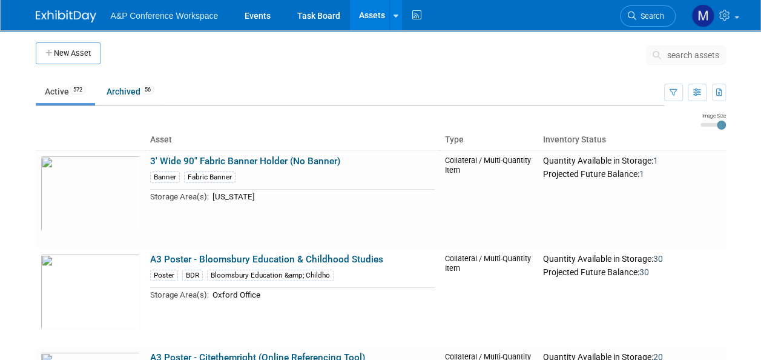
click at [680, 52] on span "search assets" at bounding box center [694, 55] width 52 height 10
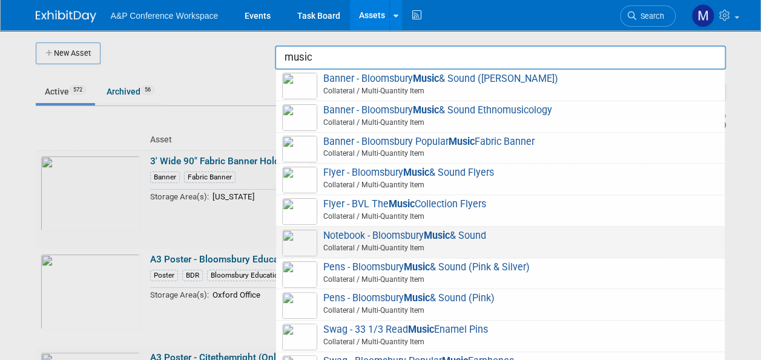
click at [405, 231] on span "Notebook - Bloomsbury Music & Sound Collateral / Multi-Quantity Item" at bounding box center [500, 242] width 437 height 25
type input "Notebook - Bloomsbury Music & Sound"
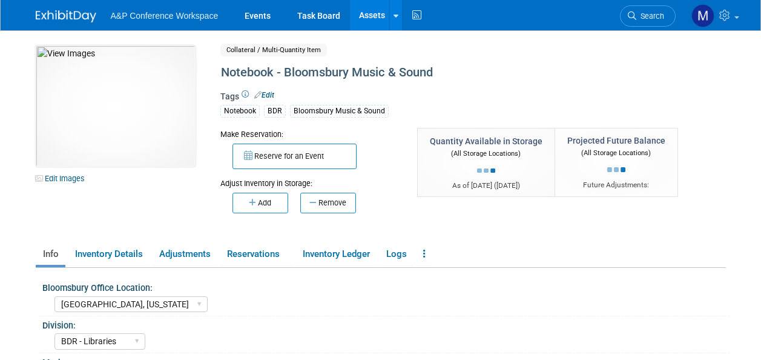
select select "[GEOGRAPHIC_DATA], [US_STATE]"
select select "BDR - Libraries"
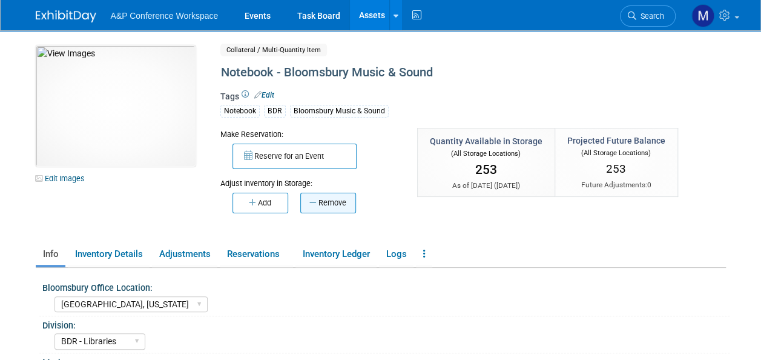
click at [338, 194] on button "Remove" at bounding box center [328, 203] width 56 height 21
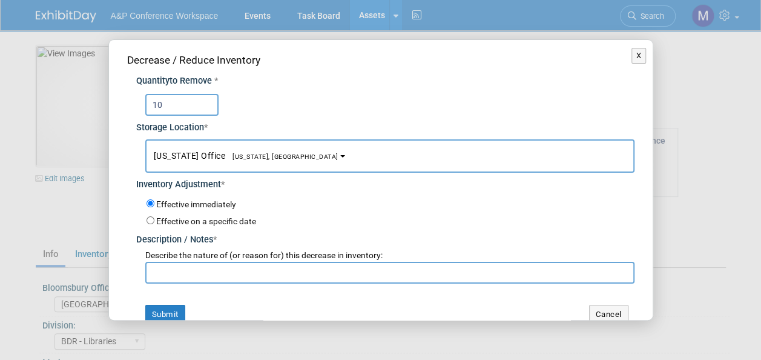
type input "10"
click at [247, 166] on button "[US_STATE] Office [US_STATE], [GEOGRAPHIC_DATA]" at bounding box center [389, 155] width 489 height 33
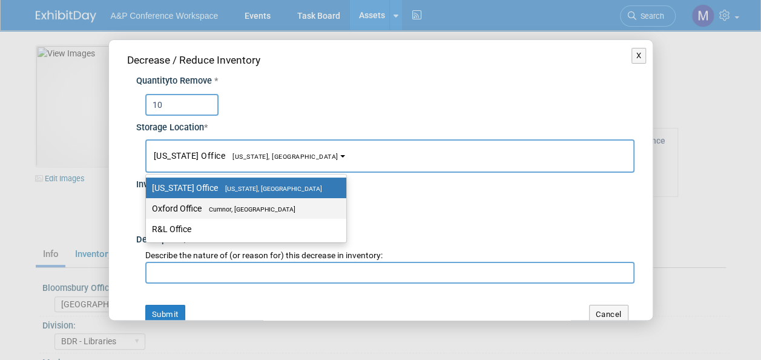
click at [250, 205] on span "Cumnor, [GEOGRAPHIC_DATA]" at bounding box center [249, 209] width 94 height 8
click at [148, 205] on input "Oxford Office [GEOGRAPHIC_DATA], [GEOGRAPHIC_DATA]" at bounding box center [144, 209] width 8 height 8
select select "11222978"
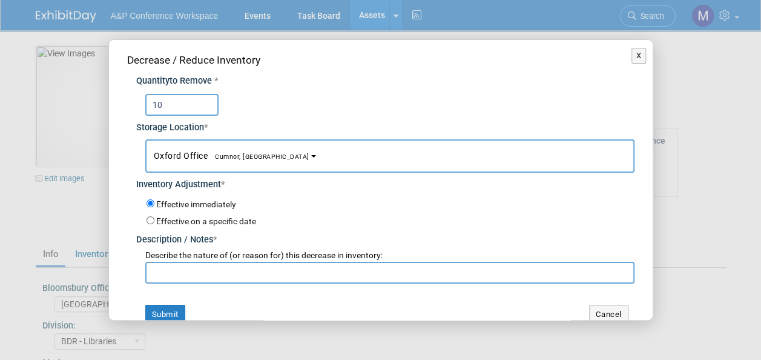
click at [245, 268] on input "text" at bounding box center [389, 273] width 489 height 22
paste input "[PERSON_NAME] requested to send to [GEOGRAPHIC_DATA] for ANKOS 2025 Conference"
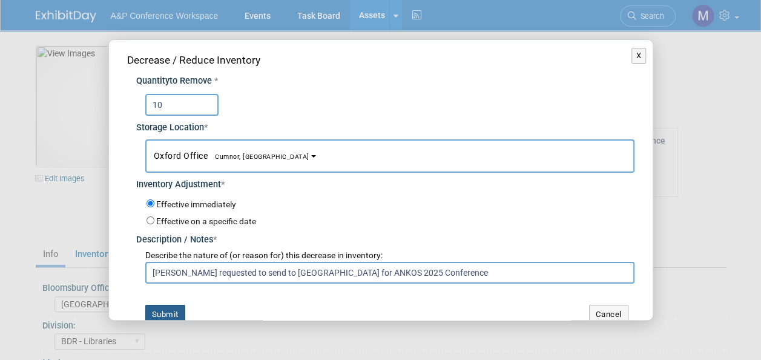
type input "[PERSON_NAME] requested to send to [GEOGRAPHIC_DATA] for ANKOS 2025 Conference"
click at [177, 308] on button "Submit" at bounding box center [165, 314] width 40 height 19
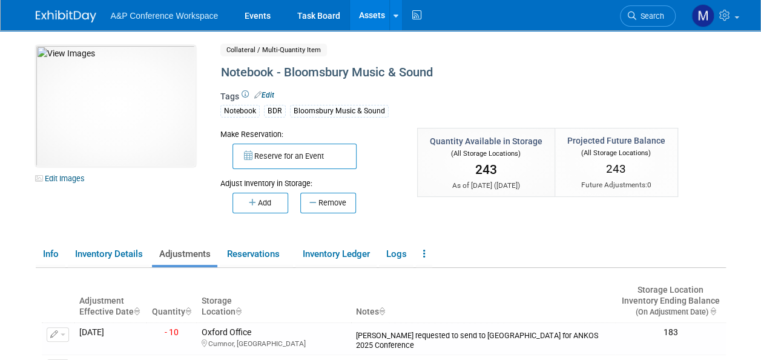
click at [372, 16] on link "Assets" at bounding box center [372, 15] width 44 height 30
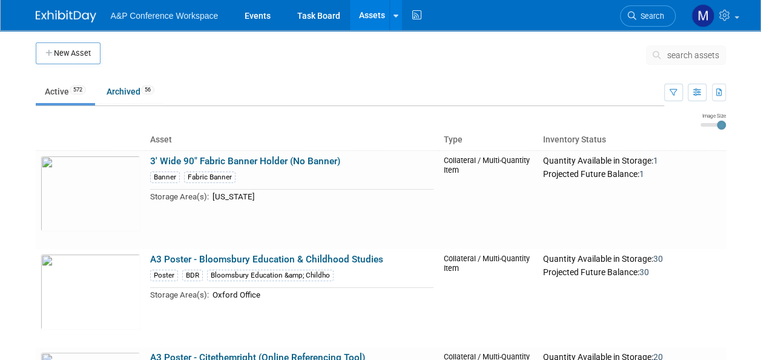
click at [684, 52] on span "search assets" at bounding box center [694, 55] width 52 height 10
click at [689, 55] on span "search assets" at bounding box center [694, 55] width 52 height 10
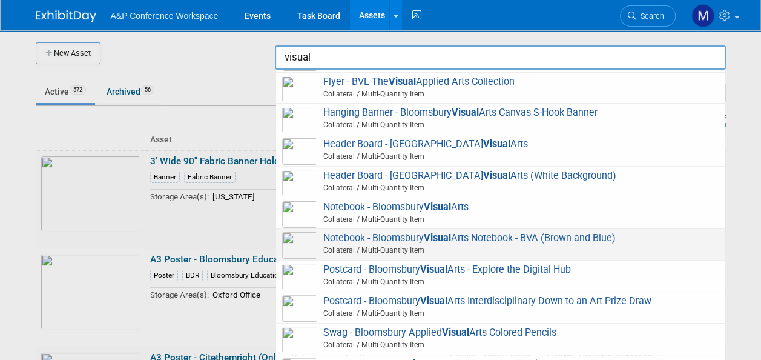
scroll to position [182, 0]
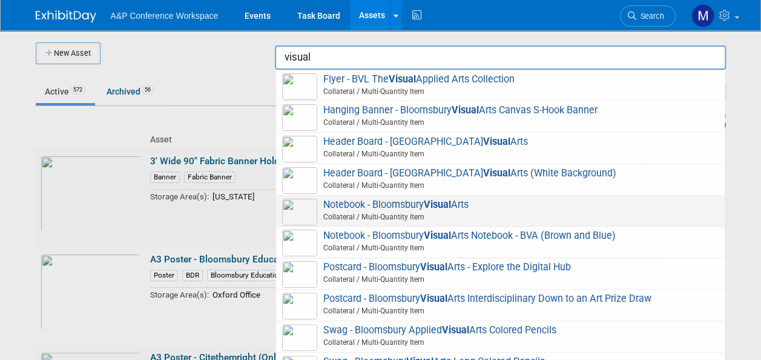
click at [433, 200] on strong "Visual" at bounding box center [437, 205] width 27 height 12
type input "Notebook - Bloomsbury Visual Arts"
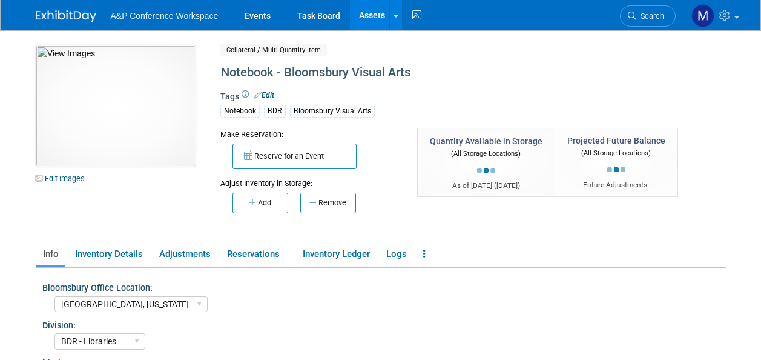
select select "[GEOGRAPHIC_DATA], [US_STATE]"
select select "BDR - Libraries"
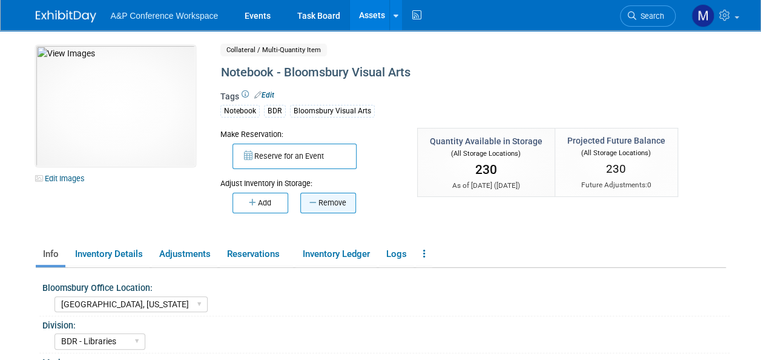
click at [339, 207] on button "Remove" at bounding box center [328, 203] width 56 height 21
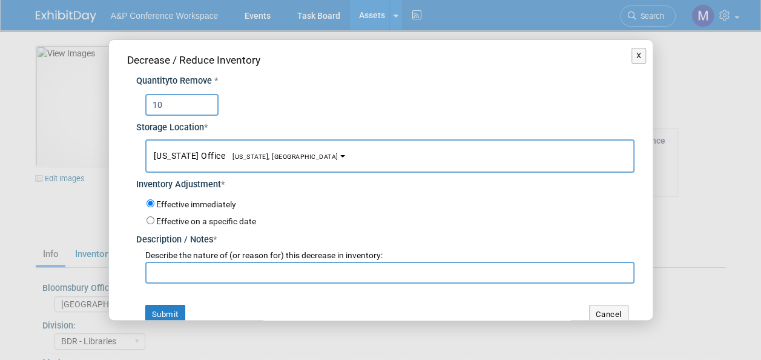
type input "10"
click at [204, 156] on span "New York Office New York, NY" at bounding box center [246, 156] width 185 height 10
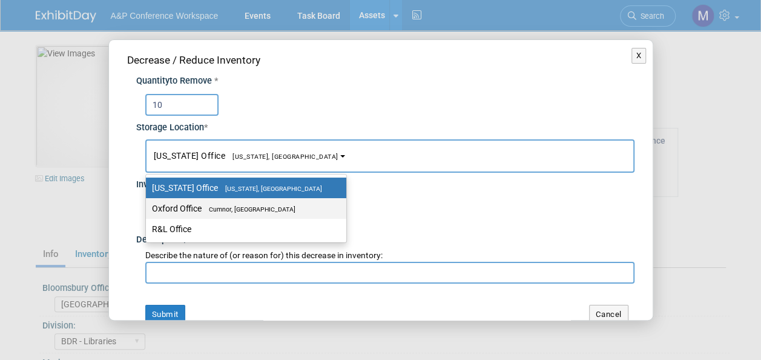
click at [207, 205] on span "Cumnor, [GEOGRAPHIC_DATA]" at bounding box center [249, 209] width 94 height 8
click at [148, 205] on input "Oxford Office Cumnor, United Kingdom" at bounding box center [144, 209] width 8 height 8
select select "11222978"
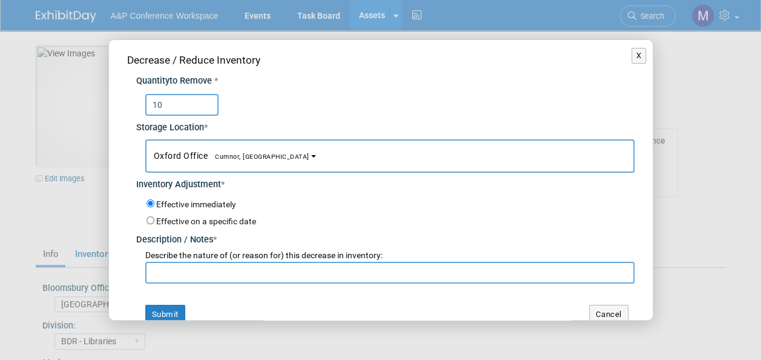
click at [229, 268] on input "text" at bounding box center [389, 273] width 489 height 22
paste input "Gracjana requested to send to Turkey for ANKOS 2025 Conference"
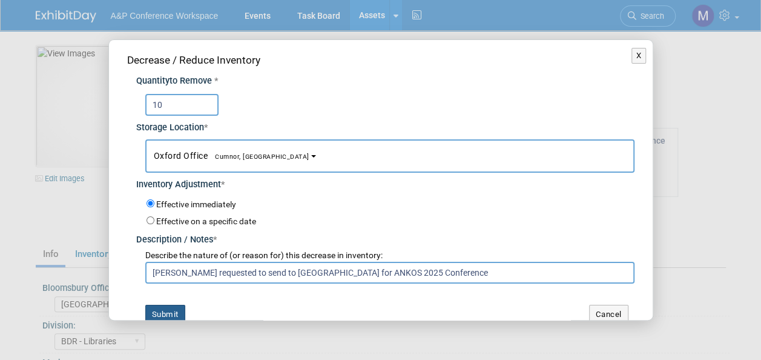
type input "Gracjana requested to send to Turkey for ANKOS 2025 Conference"
click at [162, 309] on button "Submit" at bounding box center [165, 314] width 40 height 19
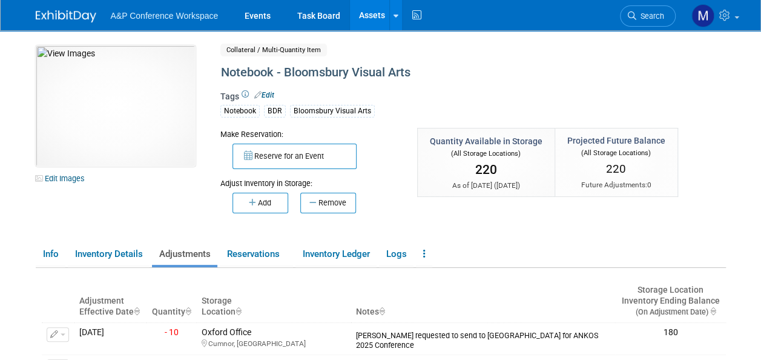
click at [373, 4] on link "Assets" at bounding box center [372, 15] width 44 height 30
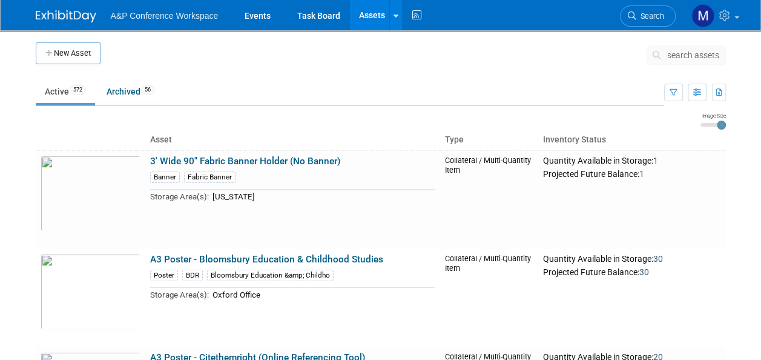
click at [676, 49] on button "search assets" at bounding box center [686, 54] width 80 height 19
click at [688, 50] on span "search assets" at bounding box center [694, 55] width 52 height 10
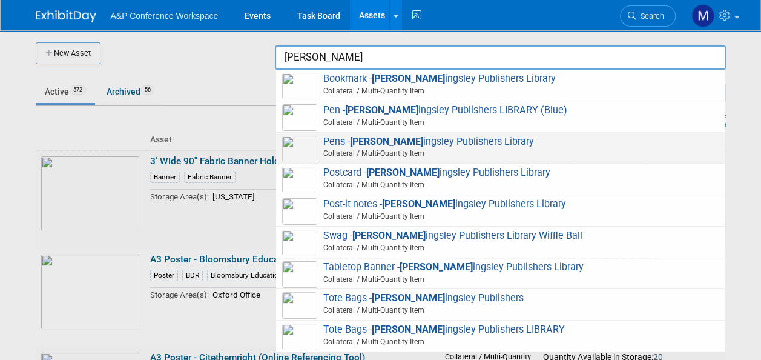
click at [403, 138] on span "Pens - Jessica K ingsley Publishers Library Collateral / Multi-Quantity Item" at bounding box center [500, 148] width 437 height 25
type input "Pens - [PERSON_NAME] Publishers Library"
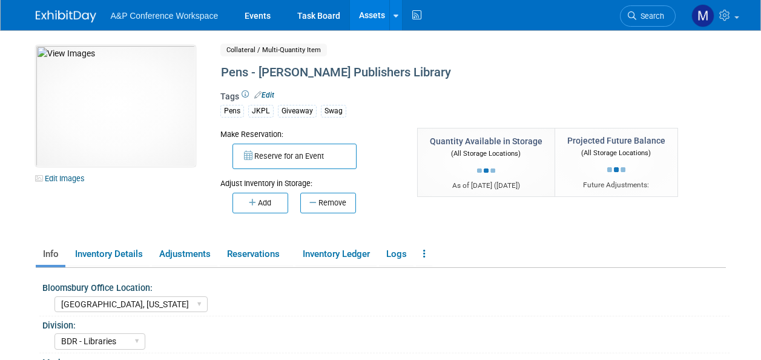
select select "[GEOGRAPHIC_DATA], [US_STATE]"
select select "BDR - Libraries"
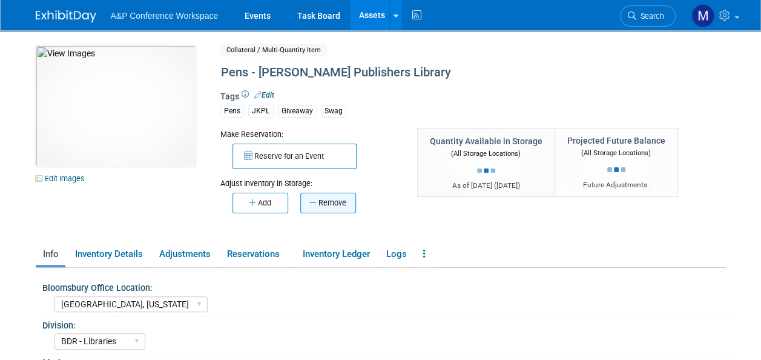
click at [332, 202] on button "Remove" at bounding box center [328, 203] width 56 height 21
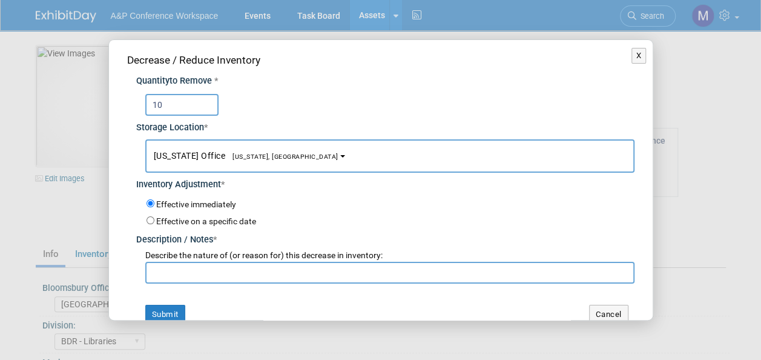
type input "10"
click at [276, 159] on button "New York Office New York, NY" at bounding box center [389, 155] width 489 height 33
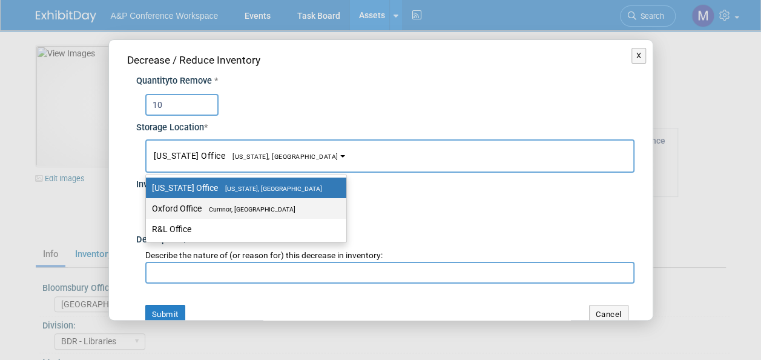
click at [279, 212] on label "Oxford Office [GEOGRAPHIC_DATA], [GEOGRAPHIC_DATA]" at bounding box center [243, 209] width 182 height 16
click at [148, 212] on input "Oxford Office [GEOGRAPHIC_DATA], [GEOGRAPHIC_DATA]" at bounding box center [144, 209] width 8 height 8
select select "11222978"
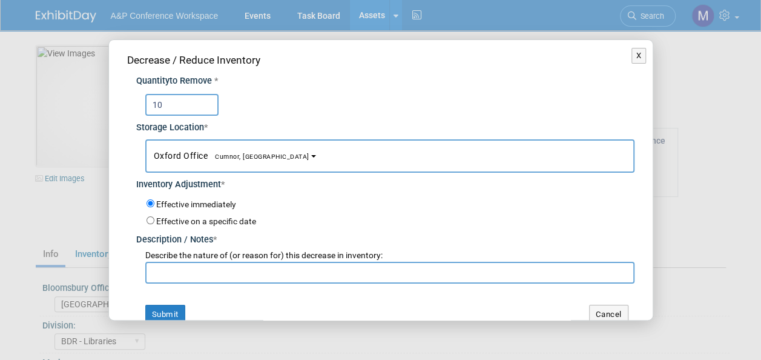
click at [241, 276] on input "text" at bounding box center [389, 273] width 489 height 22
paste input "Gracjana requested to send to Turkey for ANKOS 2025 Conference"
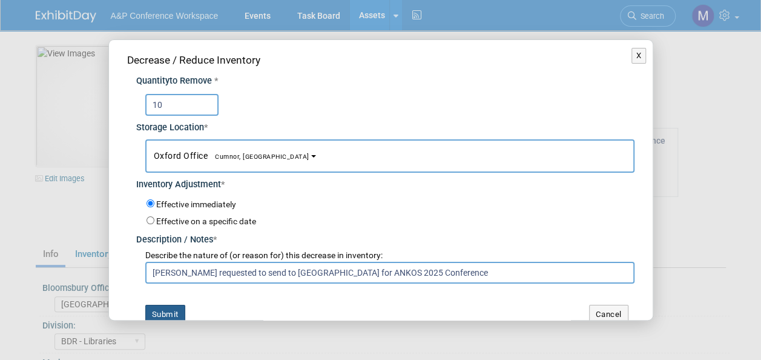
type input "Gracjana requested to send to Turkey for ANKOS 2025 Conference"
click at [176, 308] on button "Submit" at bounding box center [165, 314] width 40 height 19
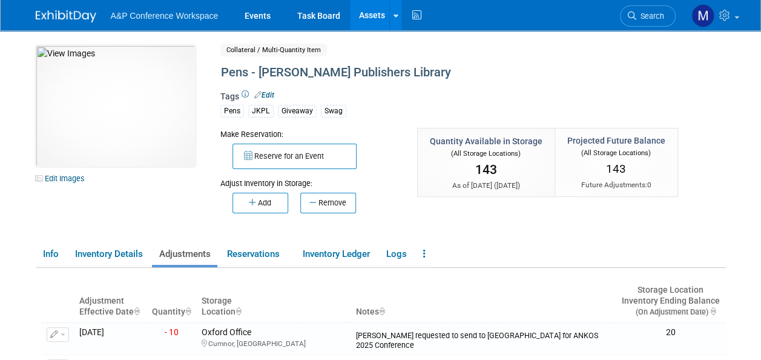
click at [359, 11] on link "Assets" at bounding box center [372, 15] width 44 height 30
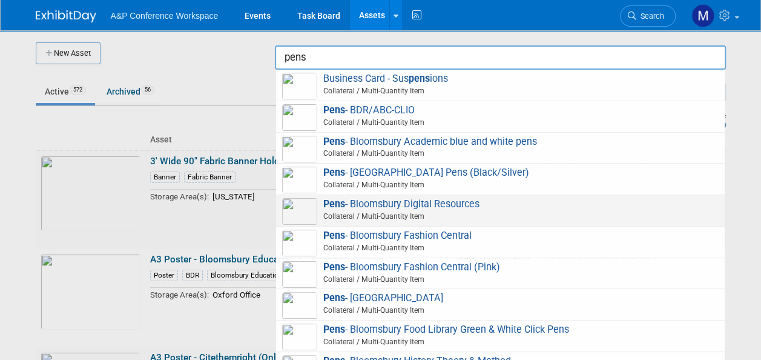
click at [429, 207] on span "Pens - Bloomsbury Digital Resources Collateral / Multi-Quantity Item" at bounding box center [500, 210] width 437 height 25
type input "Pens - Bloomsbury Digital Resources"
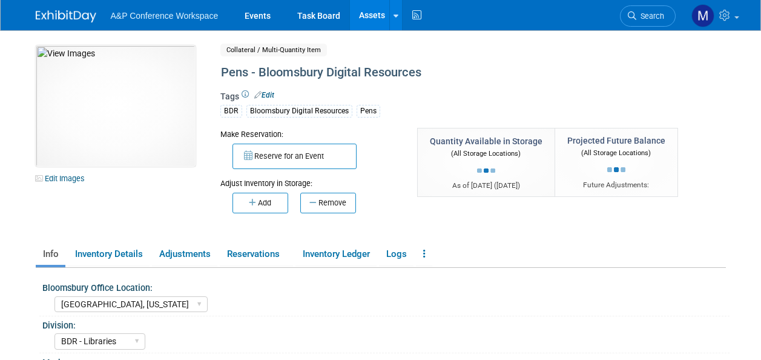
select select "[GEOGRAPHIC_DATA], [US_STATE]"
select select "BDR - Libraries"
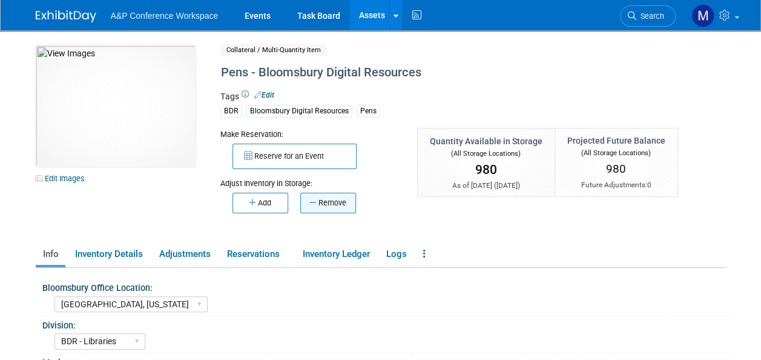
click at [333, 202] on button "Remove" at bounding box center [328, 203] width 56 height 21
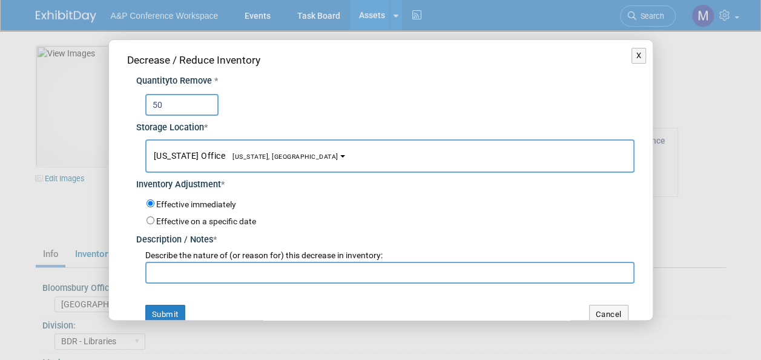
type input "50"
click at [251, 154] on span "[US_STATE], [GEOGRAPHIC_DATA]" at bounding box center [281, 157] width 113 height 8
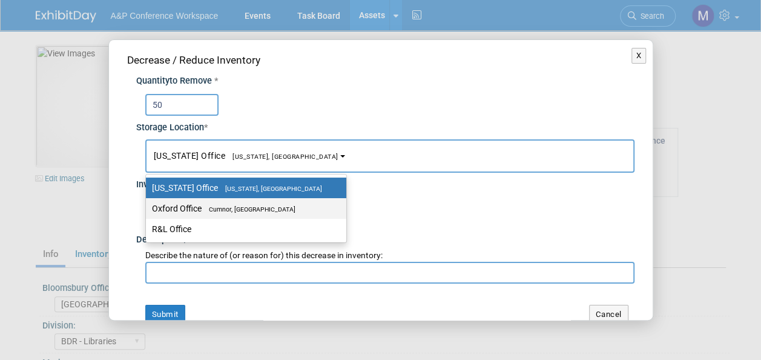
click at [253, 205] on span "Cumnor, [GEOGRAPHIC_DATA]" at bounding box center [249, 209] width 94 height 8
click at [148, 205] on input "Oxford Office Cumnor, United Kingdom" at bounding box center [144, 209] width 8 height 8
select select "11222978"
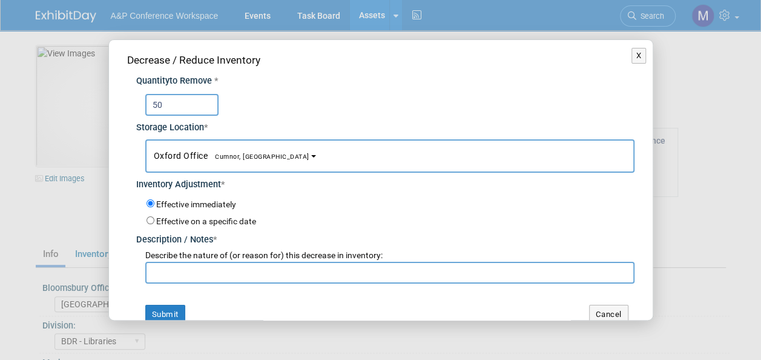
click at [251, 274] on input "text" at bounding box center [389, 273] width 489 height 22
paste input "[PERSON_NAME] requested to send to [GEOGRAPHIC_DATA] for ANKOS 2025 Conference"
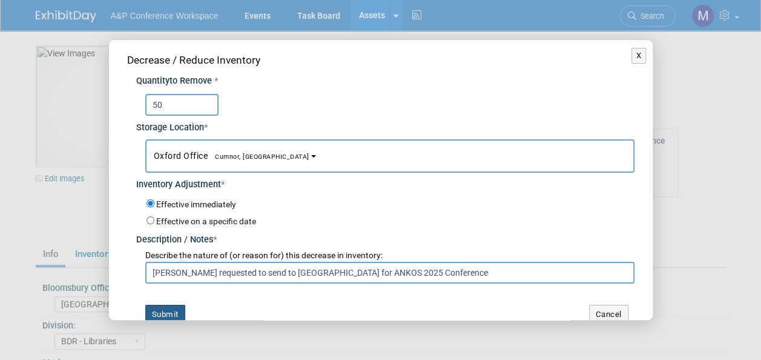
type input "Gracjana requested to send to Turkey for ANKOS 2025 Conference"
click at [173, 317] on button "Submit" at bounding box center [165, 314] width 40 height 19
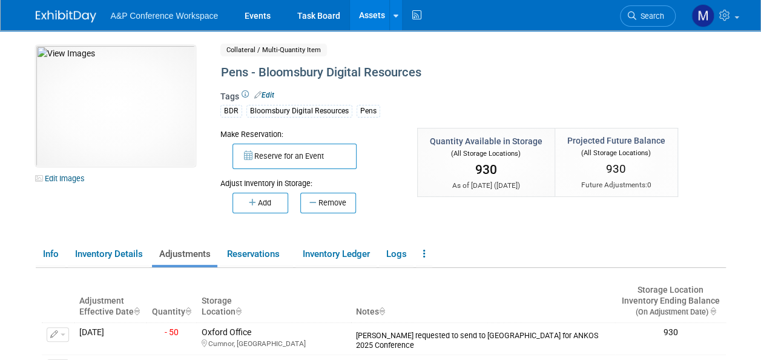
click at [365, 10] on link "Assets" at bounding box center [372, 15] width 44 height 30
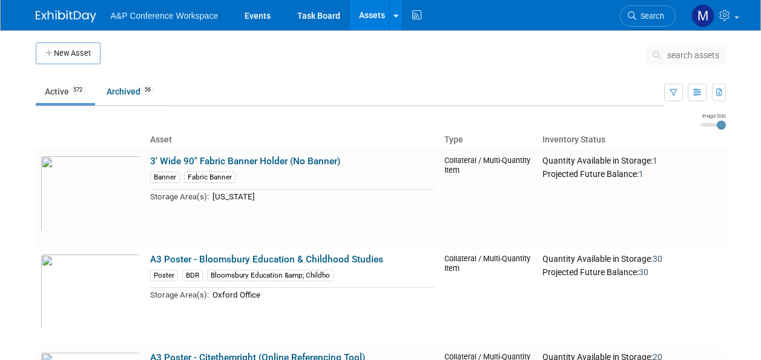
click at [684, 50] on span "search assets" at bounding box center [694, 55] width 52 height 10
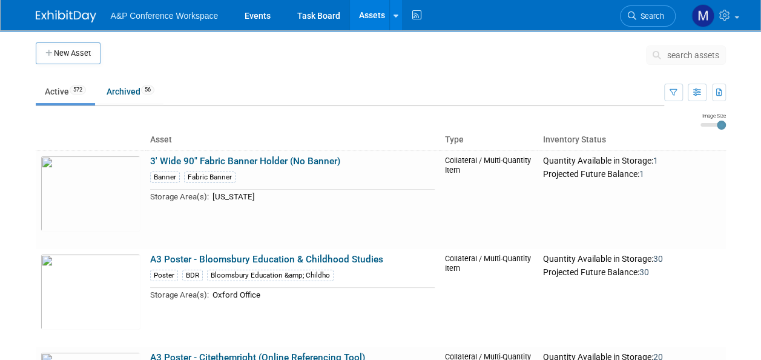
click at [695, 51] on span "search assets" at bounding box center [694, 55] width 52 height 10
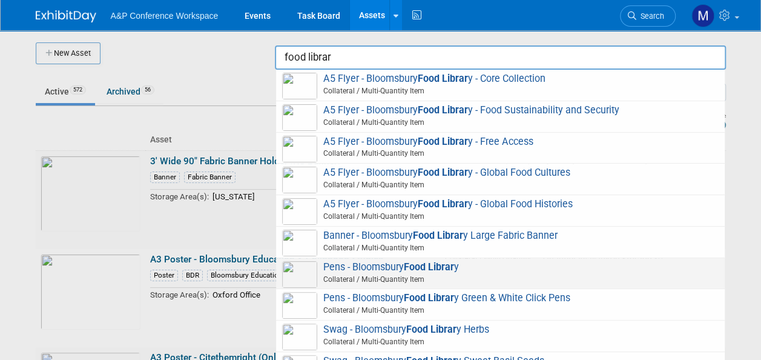
click at [433, 262] on strong "Food Librar" at bounding box center [429, 267] width 50 height 12
type input "Pens - [GEOGRAPHIC_DATA]"
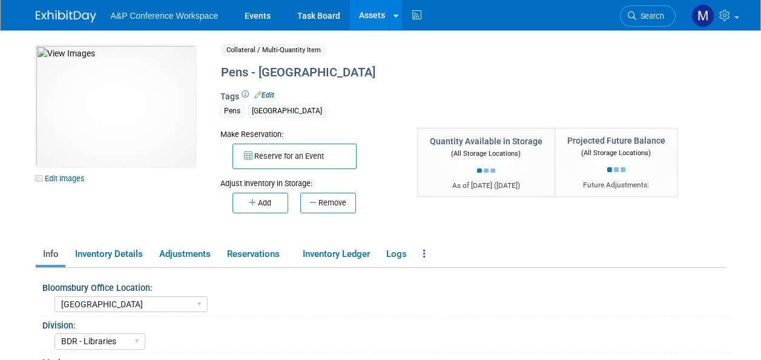
select select "[GEOGRAPHIC_DATA]"
select select "BDR - Libraries"
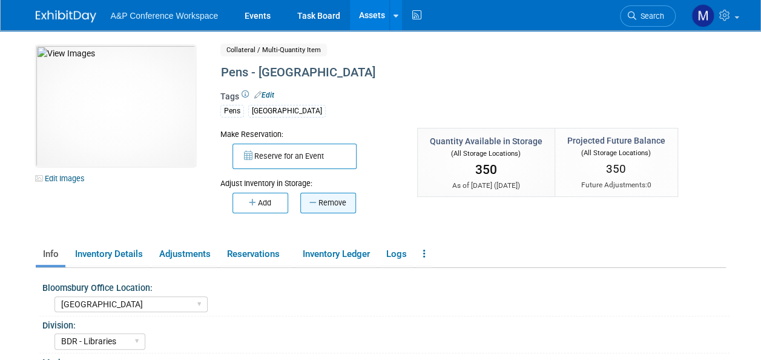
click at [332, 199] on button "Remove" at bounding box center [328, 203] width 56 height 21
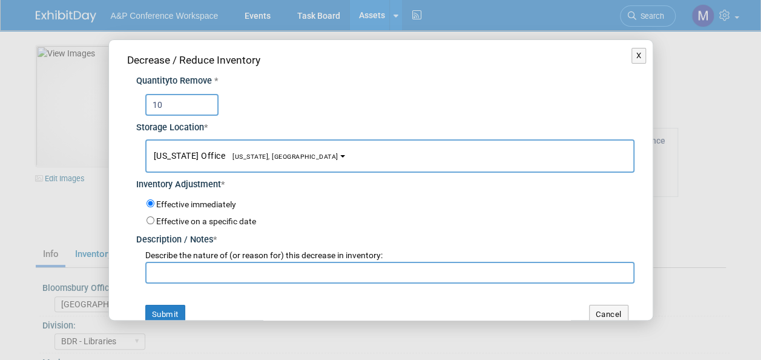
type input "10"
click at [265, 155] on span "[US_STATE], [GEOGRAPHIC_DATA]" at bounding box center [281, 157] width 113 height 8
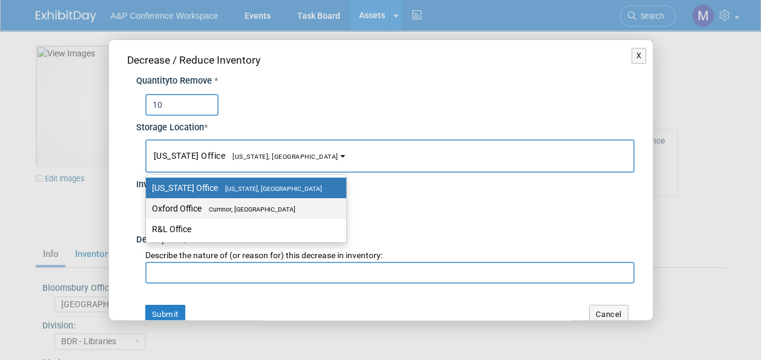
click at [276, 202] on label "Oxford Office Cumnor, United Kingdom" at bounding box center [243, 209] width 182 height 16
click at [148, 205] on input "Oxford Office Cumnor, United Kingdom" at bounding box center [144, 209] width 8 height 8
select select "11222978"
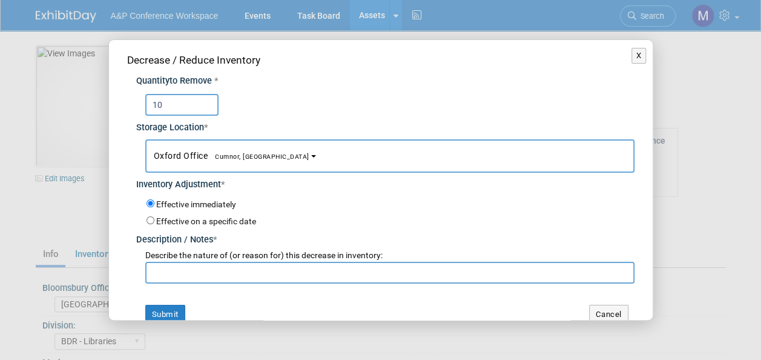
click at [274, 268] on input "text" at bounding box center [389, 273] width 489 height 22
paste input "Gracjana requested to send to Turkey for ANKOS 2025 Conference"
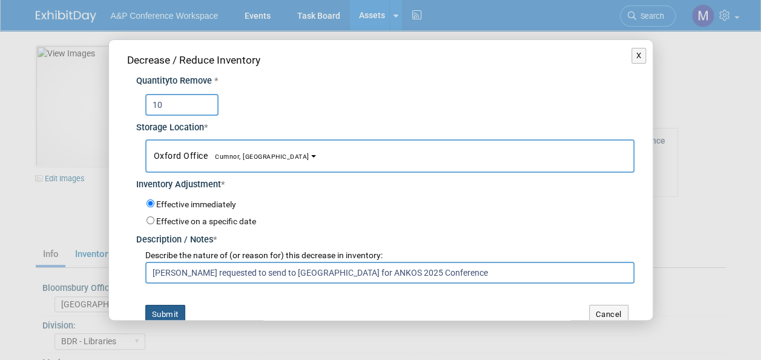
type input "Gracjana requested to send to Turkey for ANKOS 2025 Conference"
click at [168, 316] on button "Submit" at bounding box center [165, 314] width 40 height 19
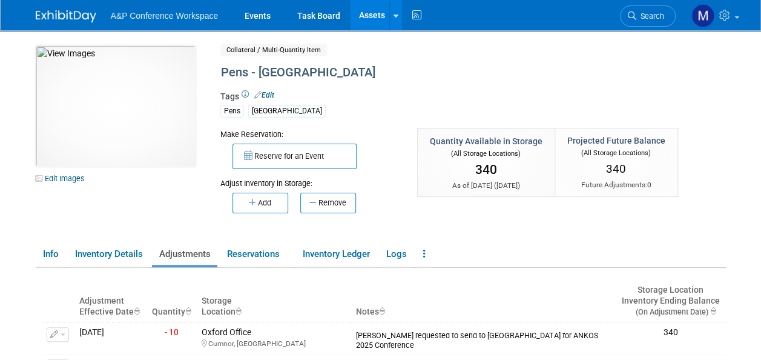
click at [376, 12] on link "Assets" at bounding box center [372, 15] width 44 height 30
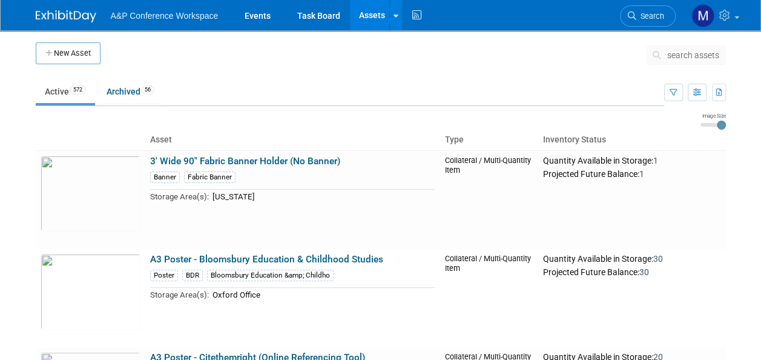
click at [681, 55] on span "search assets" at bounding box center [694, 55] width 52 height 10
click at [680, 57] on span "search assets" at bounding box center [694, 55] width 52 height 10
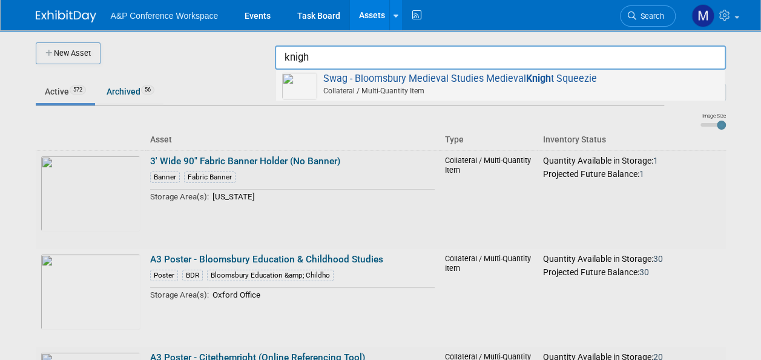
click at [497, 78] on span "Swag - Bloomsbury Medieval Studies Medieval Knigh t Squeezie Collateral / Multi…" at bounding box center [500, 85] width 437 height 25
type input "Swag - Bloomsbury Medieval Studies Medieval Knight Squeezie"
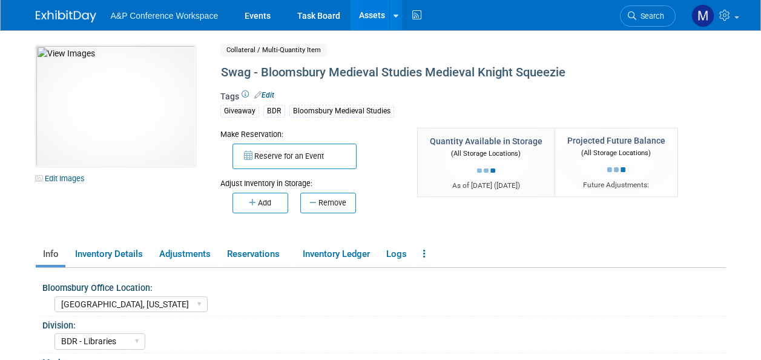
select select "[GEOGRAPHIC_DATA], [US_STATE]"
select select "BDR - Libraries"
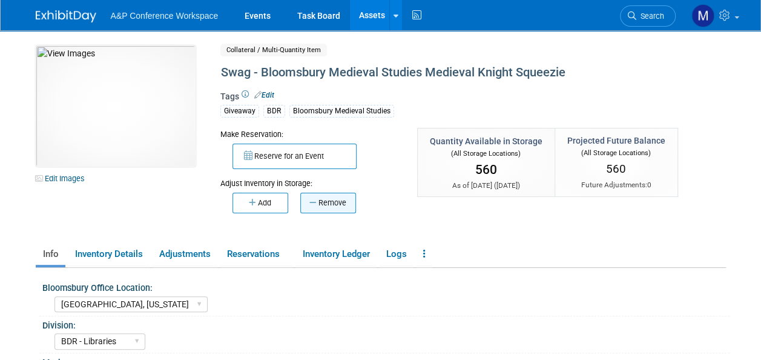
click at [341, 197] on button "Remove" at bounding box center [328, 203] width 56 height 21
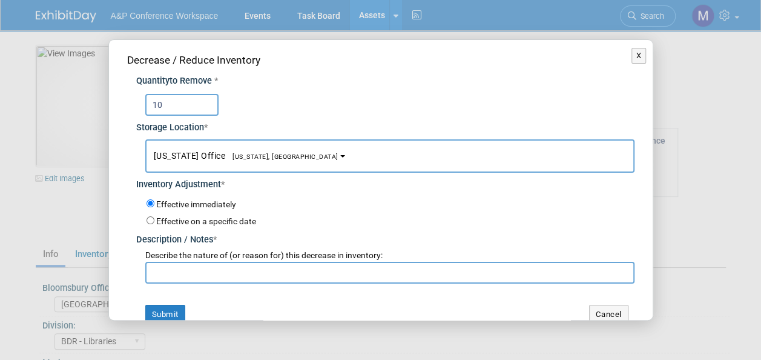
type input "10"
click at [287, 164] on button "[US_STATE] Office [US_STATE], [GEOGRAPHIC_DATA]" at bounding box center [389, 155] width 489 height 33
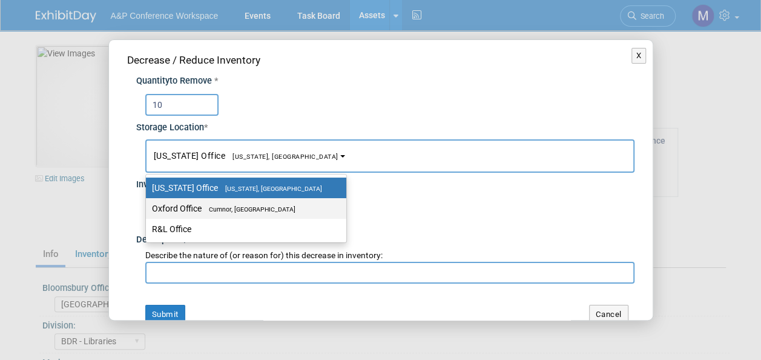
click at [274, 211] on span "Cumnor, [GEOGRAPHIC_DATA]" at bounding box center [249, 209] width 94 height 8
click at [148, 211] on input "Oxford Office [GEOGRAPHIC_DATA], [GEOGRAPHIC_DATA]" at bounding box center [144, 209] width 8 height 8
select select "11222978"
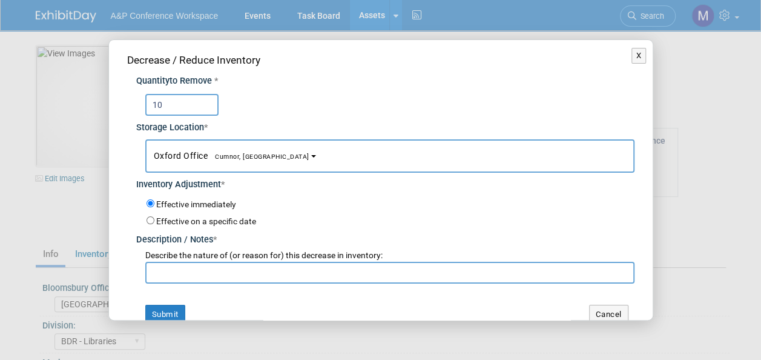
click at [242, 285] on div "Decrease / Reduce Inventory Quantity to Remove * 10 Storage Location * New York…" at bounding box center [381, 188] width 544 height 296
click at [245, 273] on input "text" at bounding box center [389, 273] width 489 height 22
paste input "[PERSON_NAME] requested to send to [GEOGRAPHIC_DATA] for ANKOS 2025 Conference"
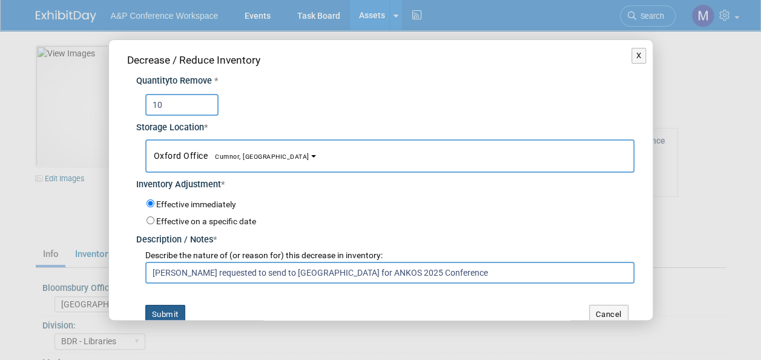
type input "[PERSON_NAME] requested to send to [GEOGRAPHIC_DATA] for ANKOS 2025 Conference"
click at [181, 305] on button "Submit" at bounding box center [165, 314] width 40 height 19
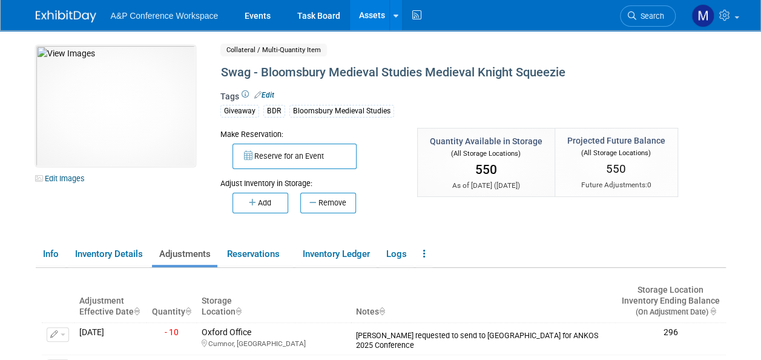
click at [380, 17] on link "Assets" at bounding box center [372, 15] width 44 height 30
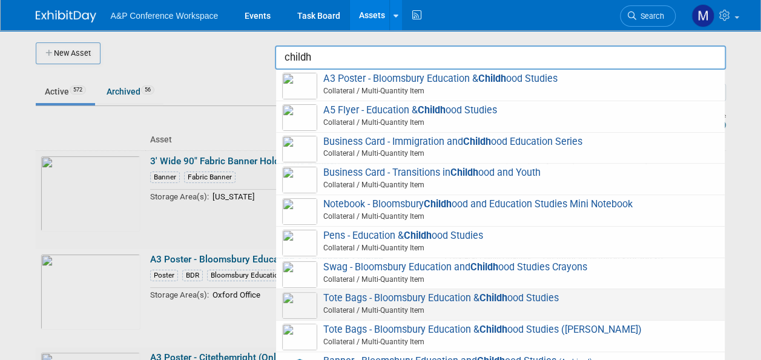
click at [413, 294] on span "Tote Bags - Bloomsbury Education & Childh ood Studies Collateral / Multi-Quanti…" at bounding box center [500, 304] width 437 height 25
type input "Tote Bags - Bloomsbury Education & Childhood Studies"
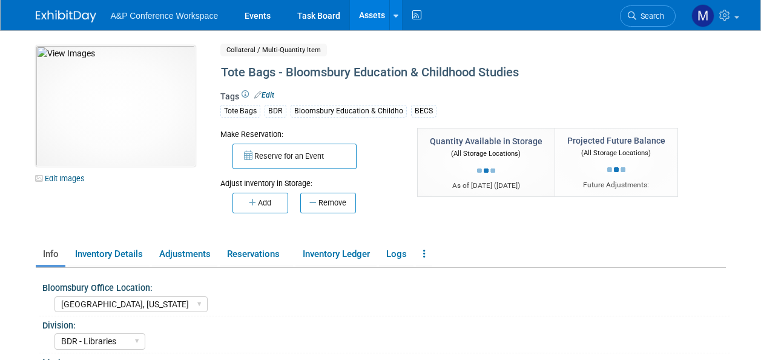
select select "[GEOGRAPHIC_DATA], [US_STATE]"
select select "BDR - Libraries"
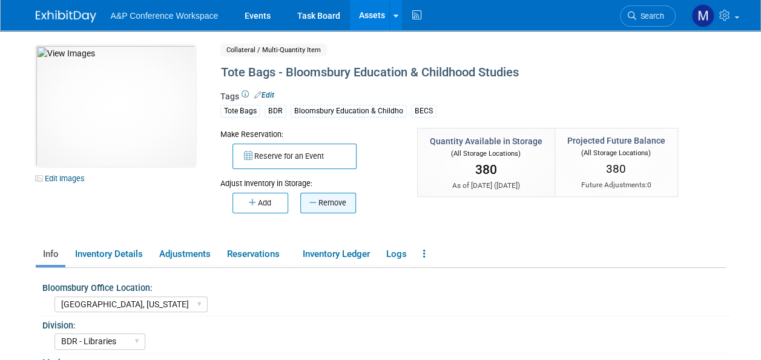
click at [339, 206] on button "Remove" at bounding box center [328, 203] width 56 height 21
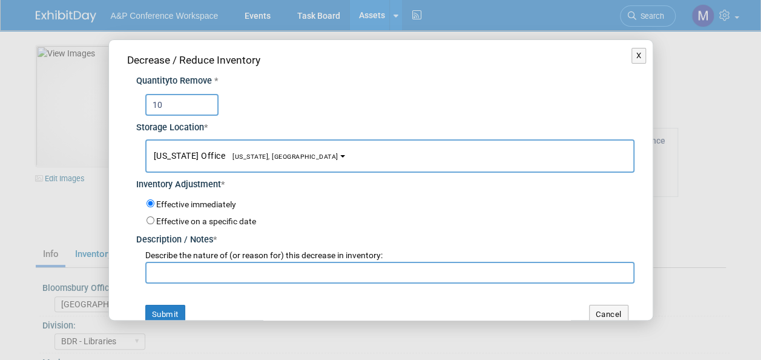
type input "10"
click at [340, 157] on b "button" at bounding box center [342, 156] width 5 height 2
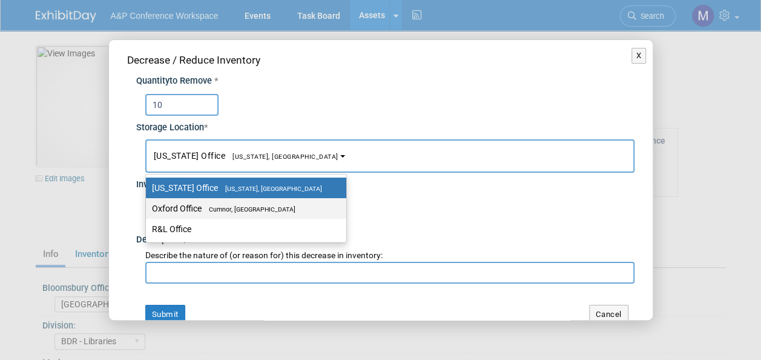
click at [270, 202] on label "Oxford Office Cumnor, United Kingdom" at bounding box center [243, 209] width 182 height 16
click at [148, 205] on input "Oxford Office Cumnor, United Kingdom" at bounding box center [144, 209] width 8 height 8
select select "11222978"
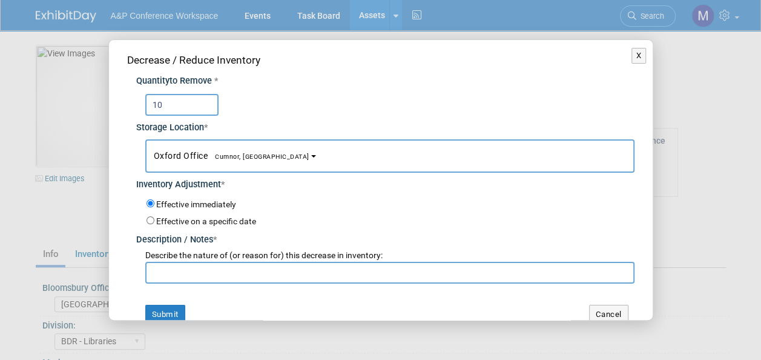
click at [262, 268] on input "text" at bounding box center [389, 273] width 489 height 22
paste input "Gracjana requested to send to Turkey for ANKOS 2025 Conference"
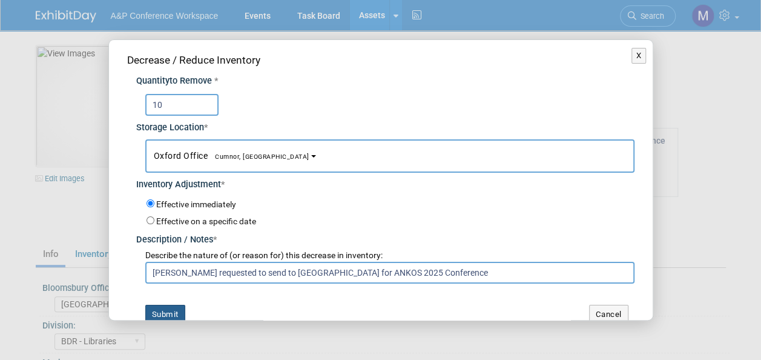
type input "Gracjana requested to send to Turkey for ANKOS 2025 Conference"
click at [174, 311] on button "Submit" at bounding box center [165, 314] width 40 height 19
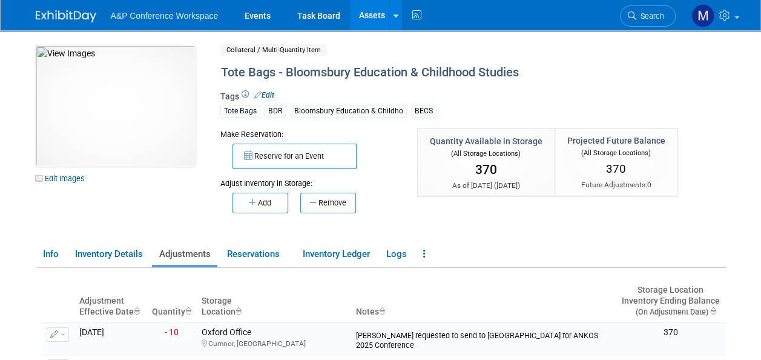
click at [372, 13] on link "Assets" at bounding box center [372, 15] width 44 height 30
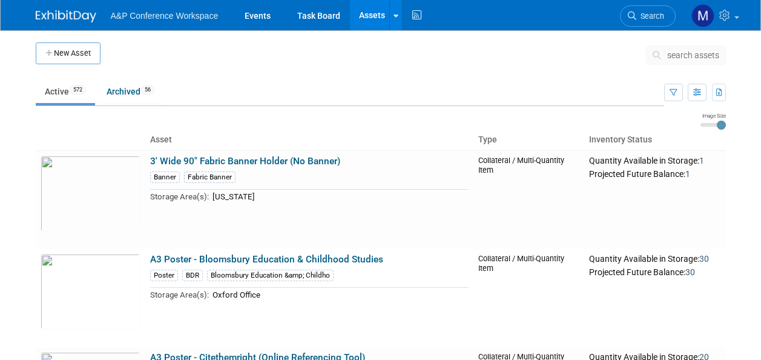
click at [684, 52] on span "search assets" at bounding box center [694, 55] width 52 height 10
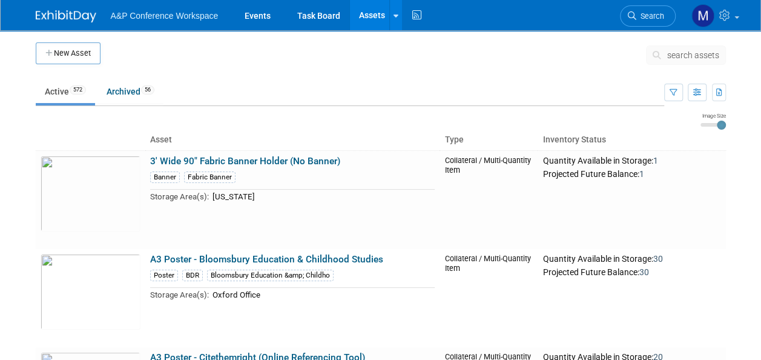
click at [694, 53] on span "search assets" at bounding box center [694, 55] width 52 height 10
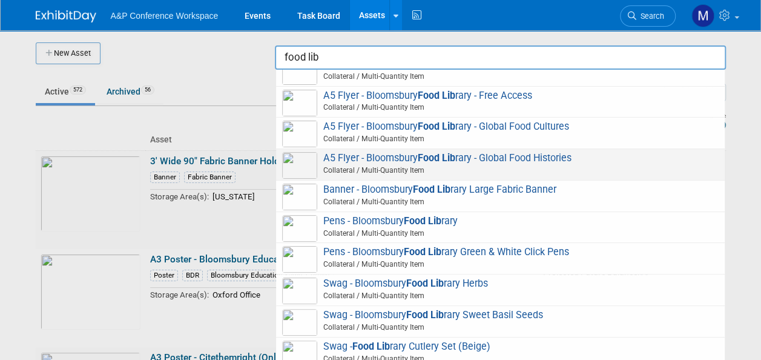
scroll to position [99, 0]
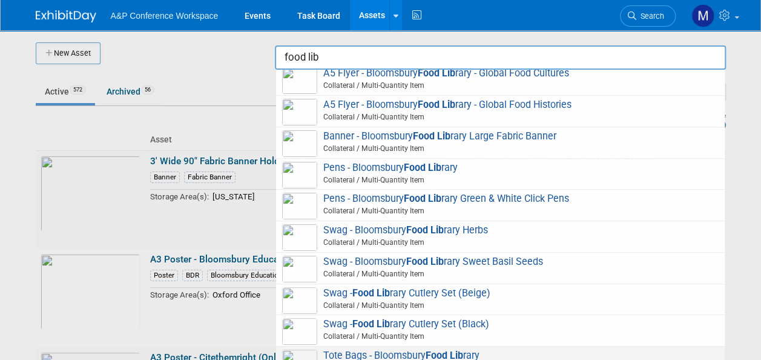
click at [469, 356] on span "Tote Bags - Bloomsbury Food Lib rary Collateral / Multi-Quantity Item" at bounding box center [500, 362] width 437 height 25
type input "Tote Bags - [GEOGRAPHIC_DATA]"
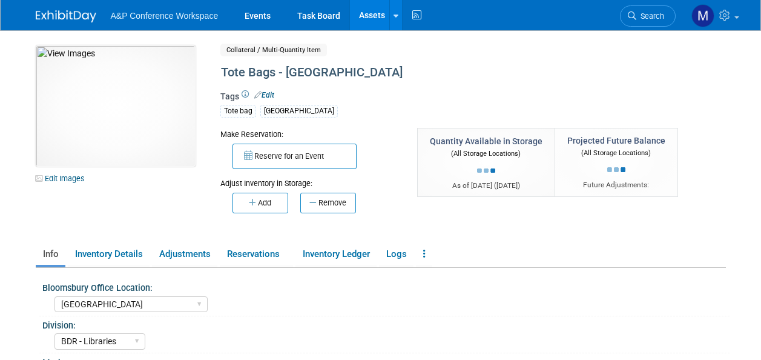
select select "[GEOGRAPHIC_DATA]"
select select "BDR - Libraries"
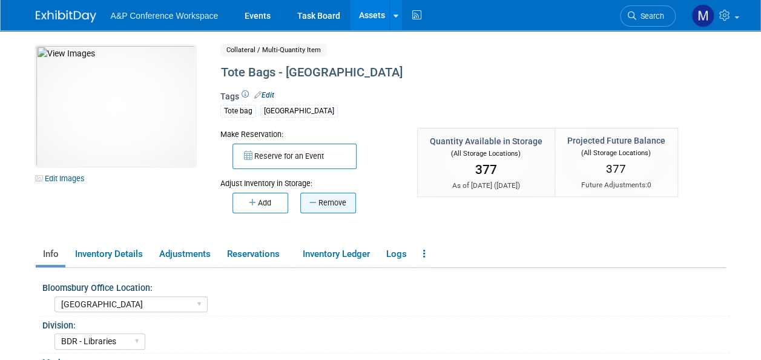
click at [333, 202] on button "Remove" at bounding box center [328, 203] width 56 height 21
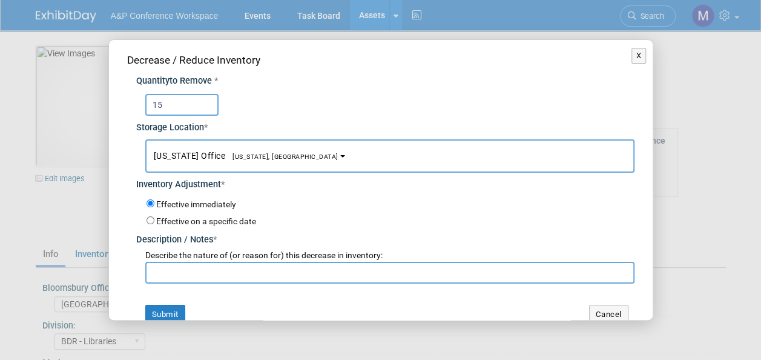
type input "15"
click at [245, 159] on span "[US_STATE], [GEOGRAPHIC_DATA]" at bounding box center [281, 157] width 113 height 8
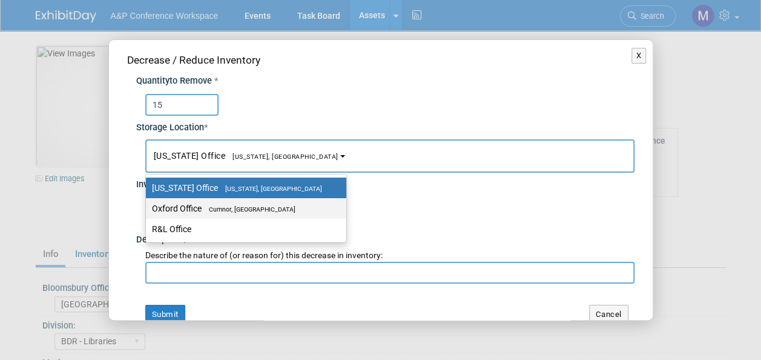
click at [257, 209] on span "Cumnor, [GEOGRAPHIC_DATA]" at bounding box center [249, 209] width 94 height 8
click at [148, 209] on input "Oxford Office Cumnor, United Kingdom" at bounding box center [144, 209] width 8 height 8
select select "11222978"
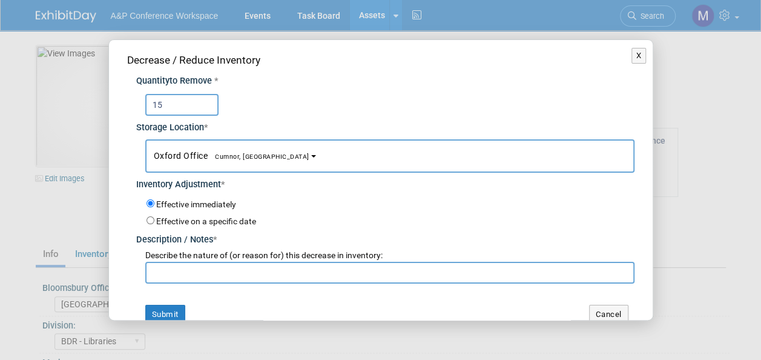
click at [259, 272] on input "text" at bounding box center [389, 273] width 489 height 22
paste input "[PERSON_NAME] requested to send to [GEOGRAPHIC_DATA] for ANKOS 2025 Conference"
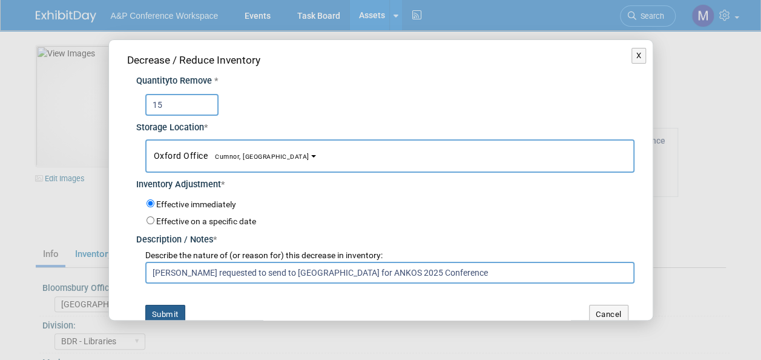
type input "[PERSON_NAME] requested to send to [GEOGRAPHIC_DATA] for ANKOS 2025 Conference"
click at [177, 313] on button "Submit" at bounding box center [165, 314] width 40 height 19
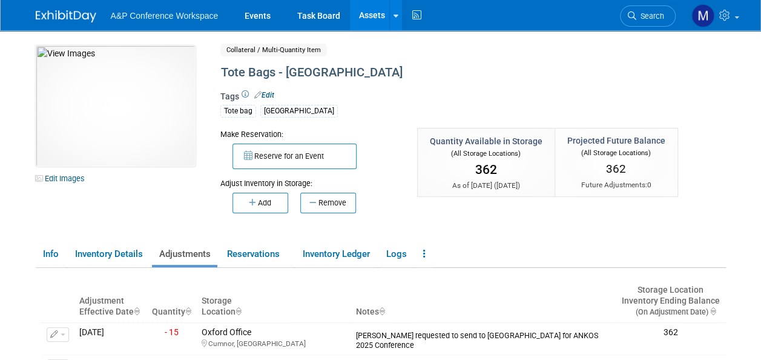
click at [378, 13] on link "Assets" at bounding box center [372, 15] width 44 height 30
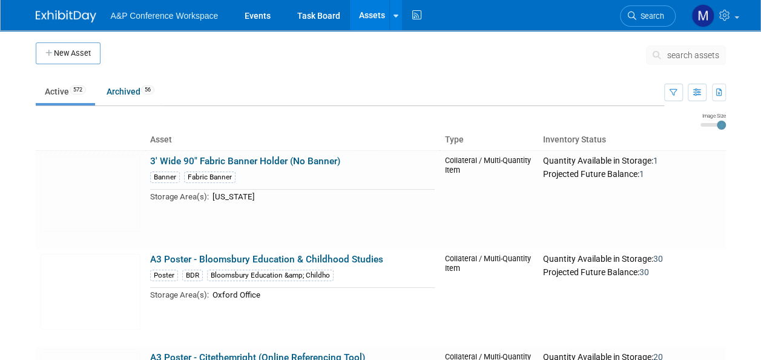
click at [692, 51] on span "search assets" at bounding box center [694, 55] width 52 height 10
click at [691, 53] on span "search assets" at bounding box center [694, 55] width 52 height 10
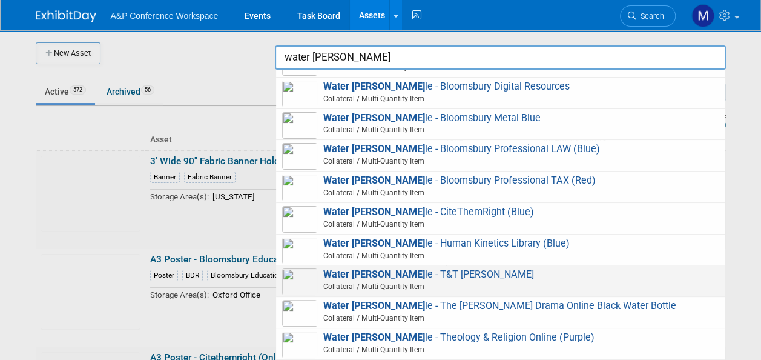
scroll to position [36, 0]
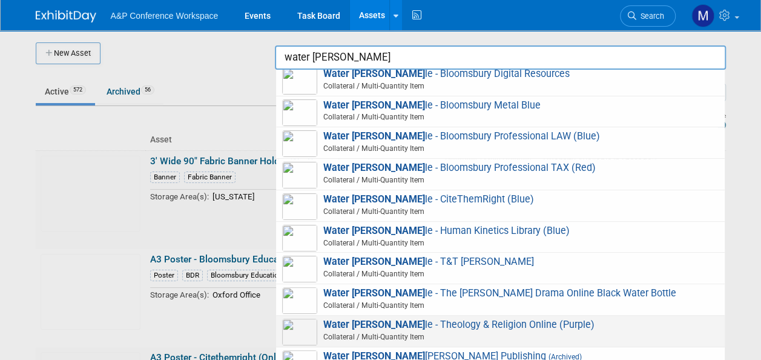
click at [408, 320] on span "Water bott le - Theology & Religion Online (Purple) Collateral / Multi-Quantity…" at bounding box center [500, 331] width 437 height 25
type input "Water bottle - Theology & Religion Online (Purple)"
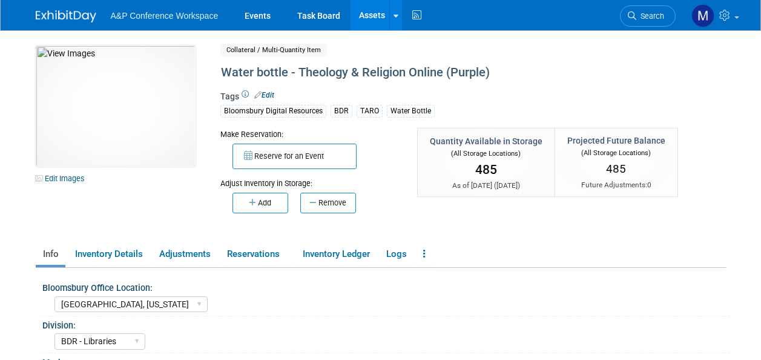
select select "[GEOGRAPHIC_DATA], [US_STATE]"
select select "BDR - Libraries"
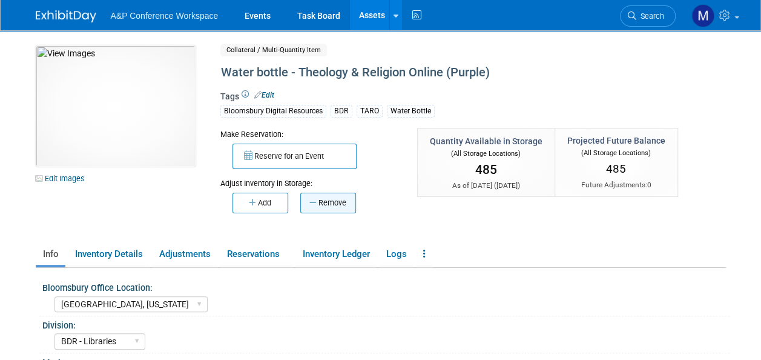
click at [342, 201] on button "Remove" at bounding box center [328, 203] width 56 height 21
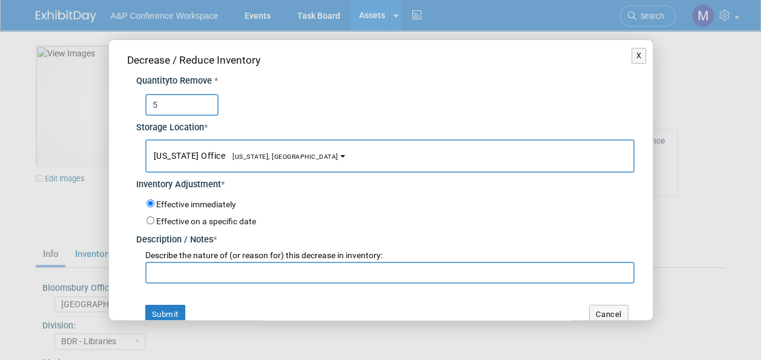
type input "5"
click at [270, 160] on button "[US_STATE] Office [US_STATE], [GEOGRAPHIC_DATA]" at bounding box center [389, 155] width 489 height 33
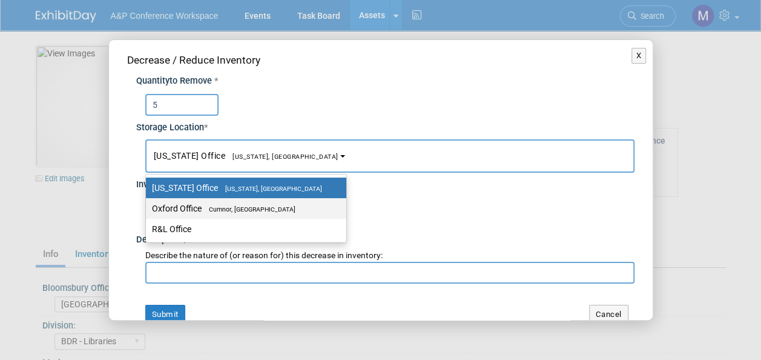
click at [282, 207] on label "Oxford Office [GEOGRAPHIC_DATA], [GEOGRAPHIC_DATA]" at bounding box center [243, 209] width 182 height 16
click at [148, 207] on input "Oxford Office [GEOGRAPHIC_DATA], [GEOGRAPHIC_DATA]" at bounding box center [144, 209] width 8 height 8
select select "11222978"
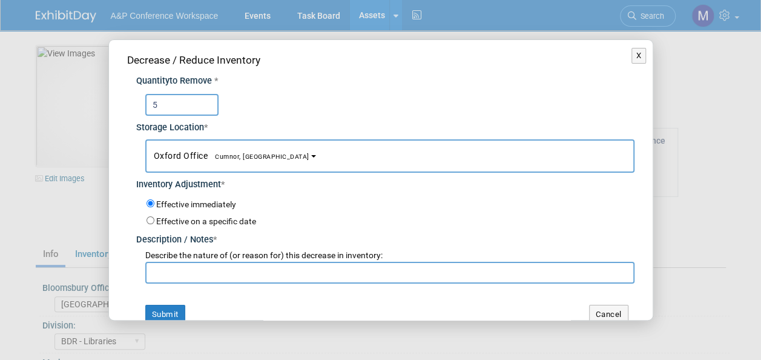
click at [263, 271] on input "text" at bounding box center [389, 273] width 489 height 22
paste input "[PERSON_NAME] requested to send to [GEOGRAPHIC_DATA] for ANKOS 2025 Conference"
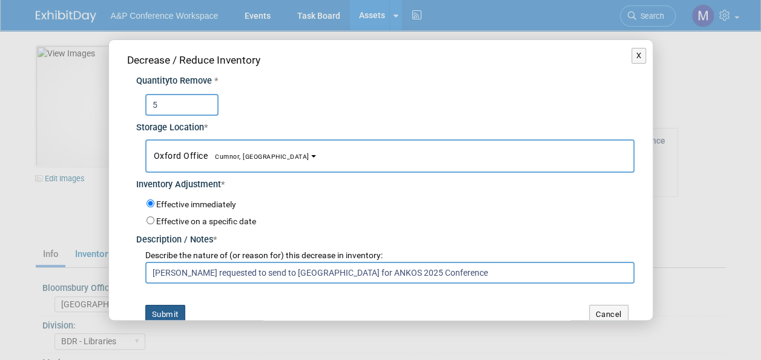
type input "[PERSON_NAME] requested to send to [GEOGRAPHIC_DATA] for ANKOS 2025 Conference"
click at [172, 309] on button "Submit" at bounding box center [165, 314] width 40 height 19
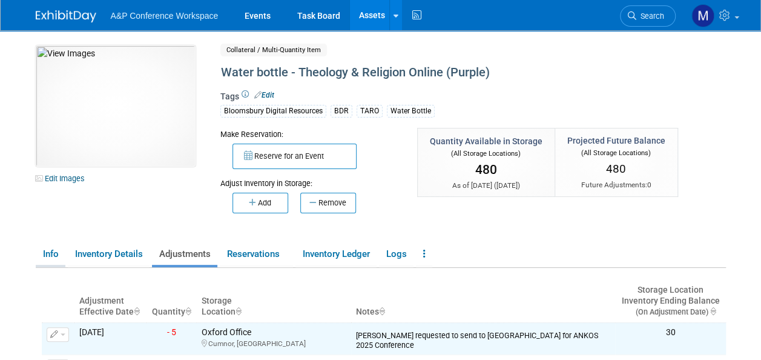
click at [52, 252] on link "Info" at bounding box center [51, 254] width 30 height 21
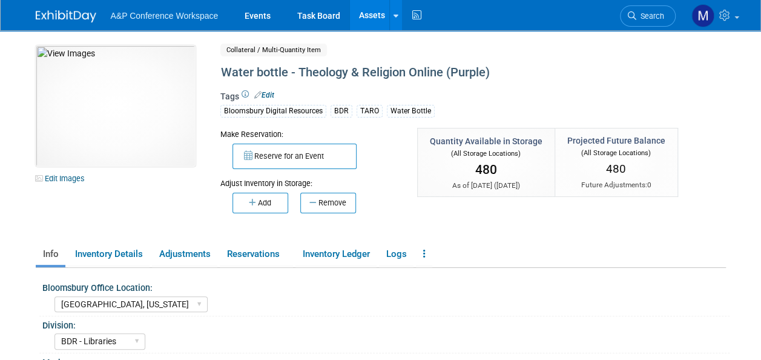
scroll to position [121, 0]
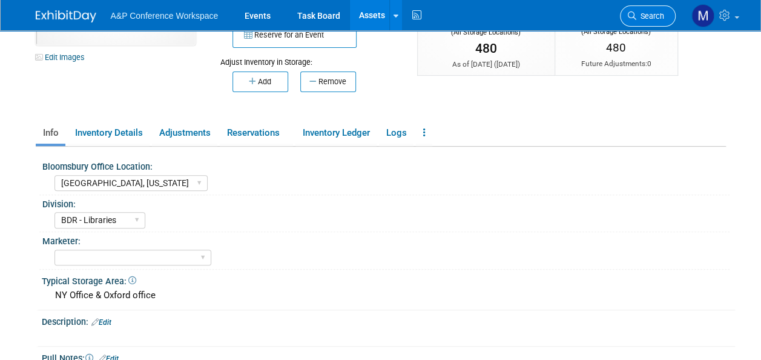
click at [649, 16] on span "Search" at bounding box center [651, 16] width 28 height 9
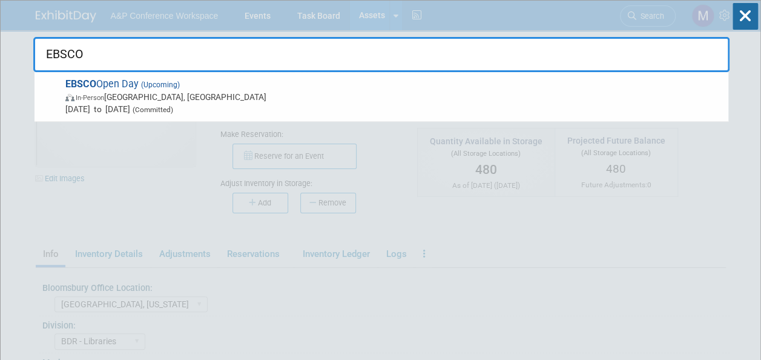
type input "EBSCO"
